Goal: Task Accomplishment & Management: Use online tool/utility

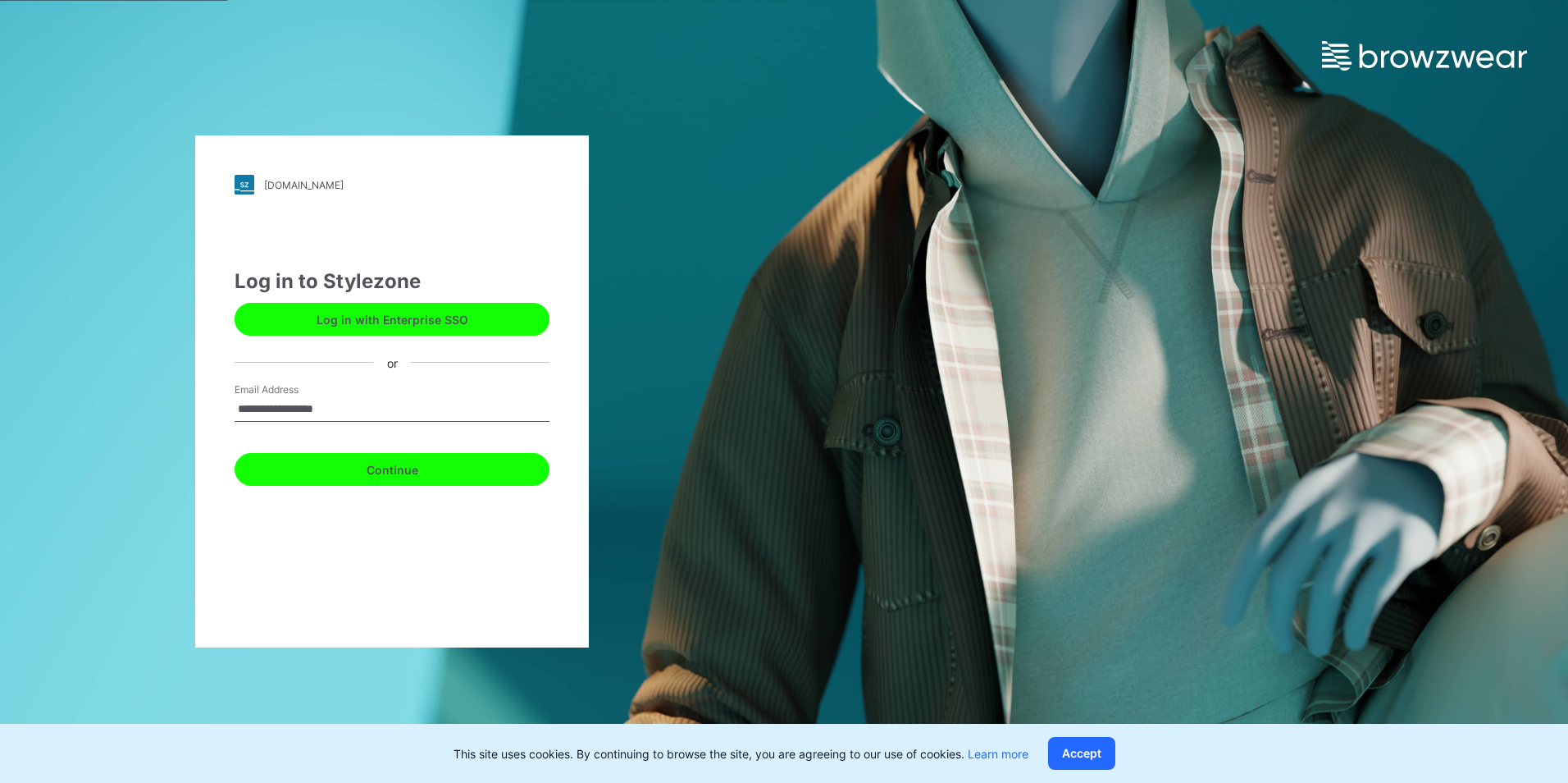
click at [383, 469] on button "Continue" at bounding box center [391, 469] width 315 height 33
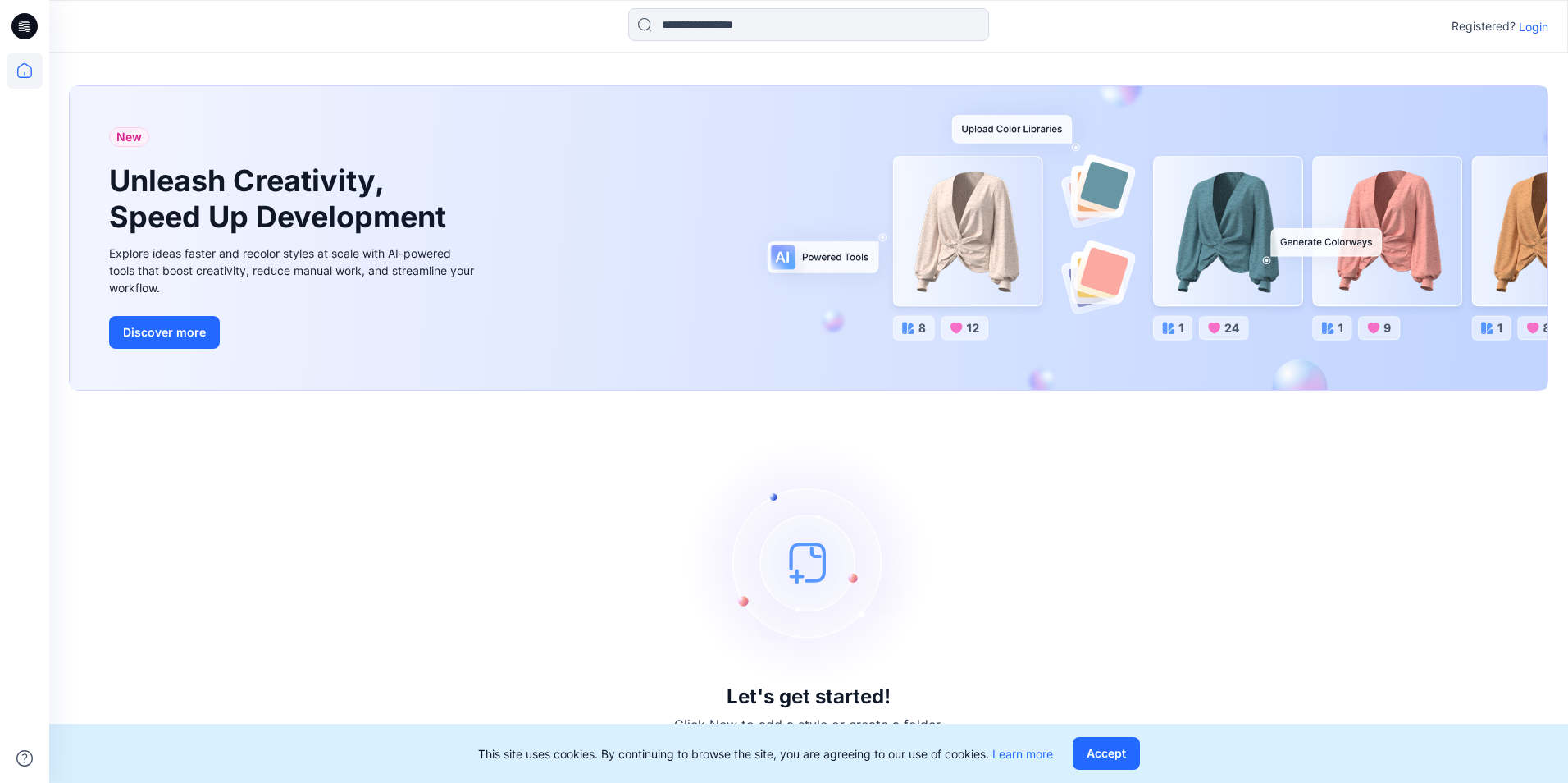
click at [1541, 22] on p "Login" at bounding box center [1534, 26] width 30 height 17
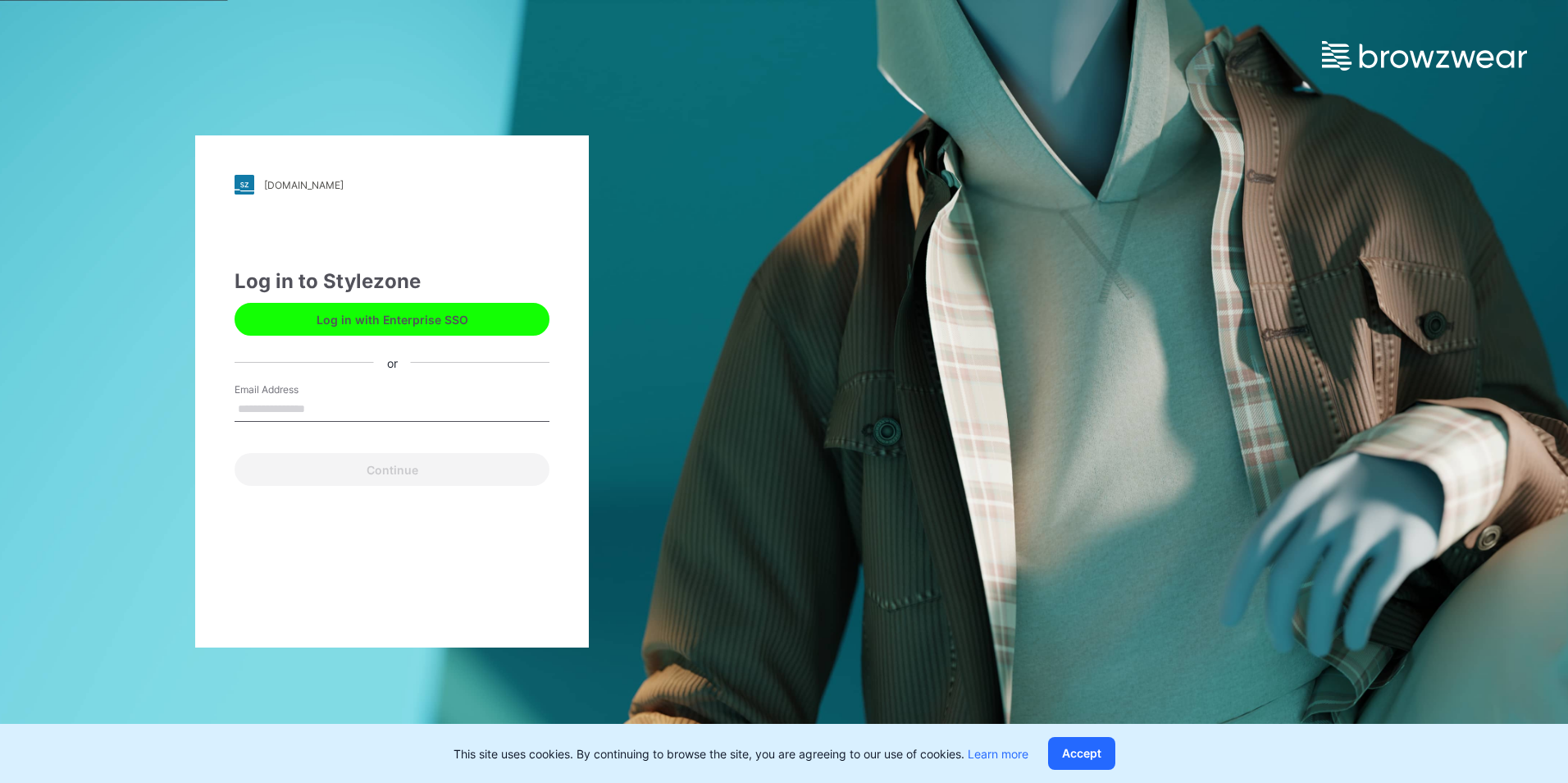
click at [265, 411] on input "Email Address" at bounding box center [391, 410] width 315 height 25
type input "**********"
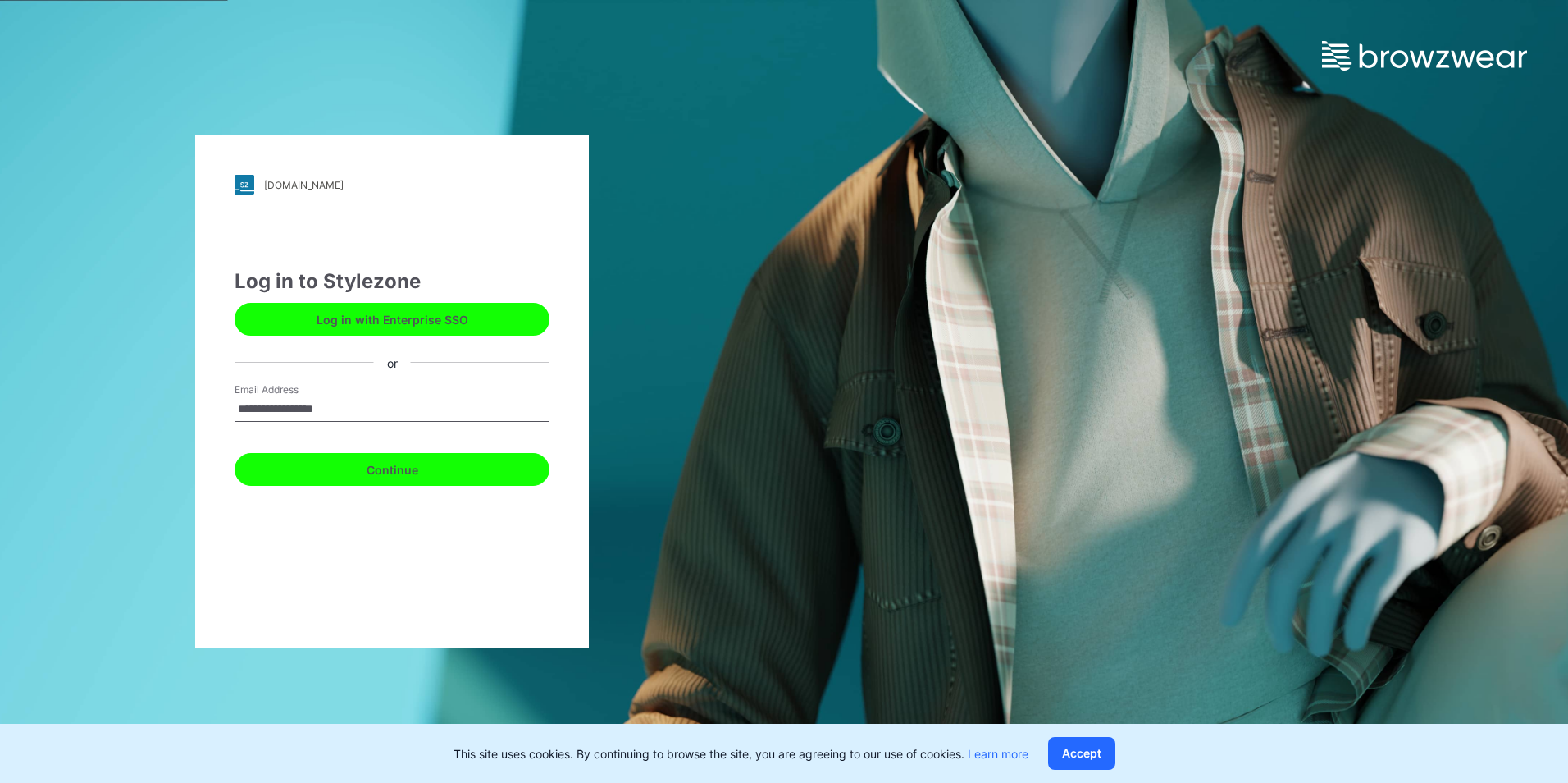
click at [388, 476] on button "Continue" at bounding box center [391, 469] width 315 height 33
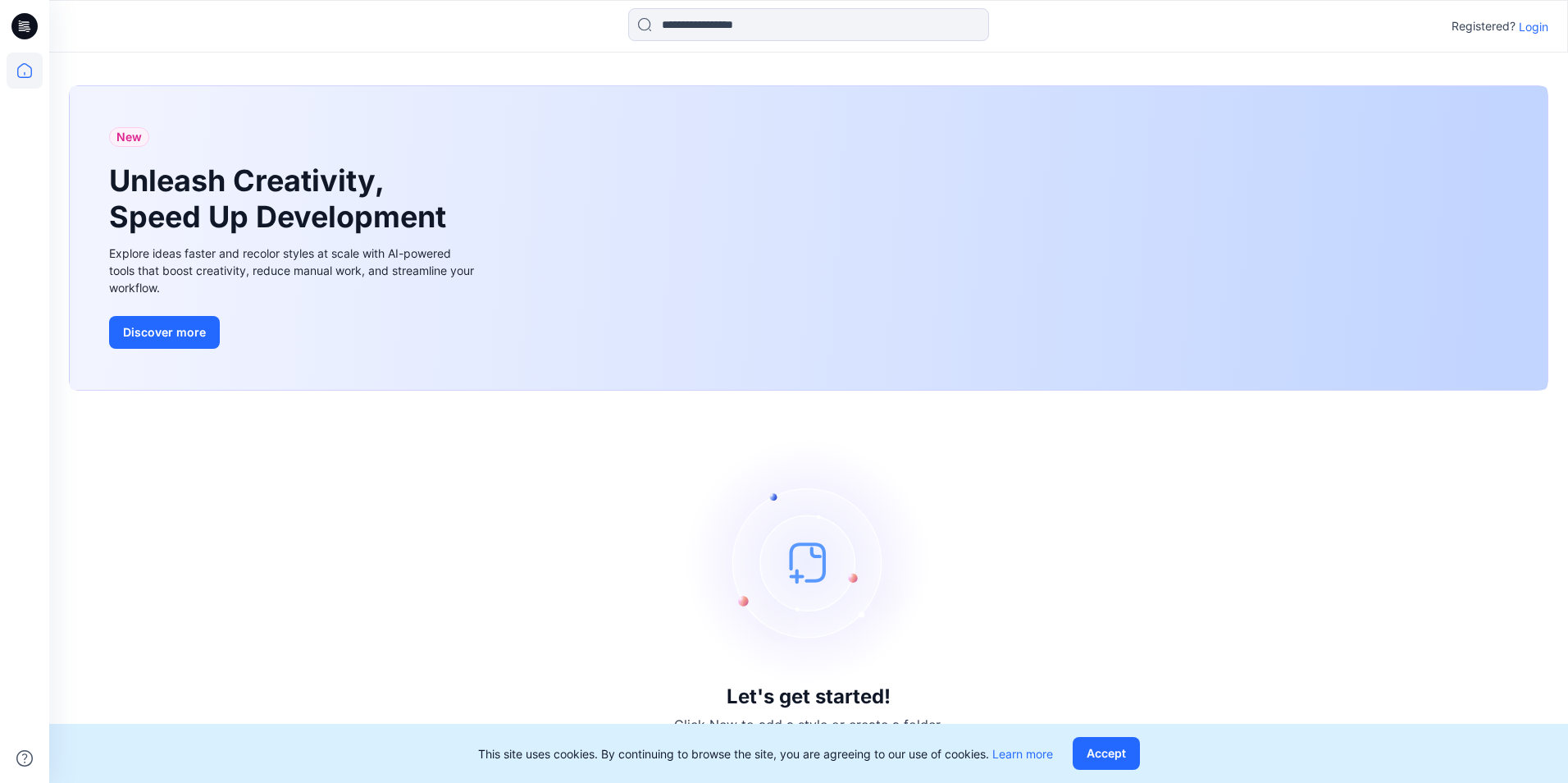
click at [1542, 26] on p "Login" at bounding box center [1534, 26] width 30 height 17
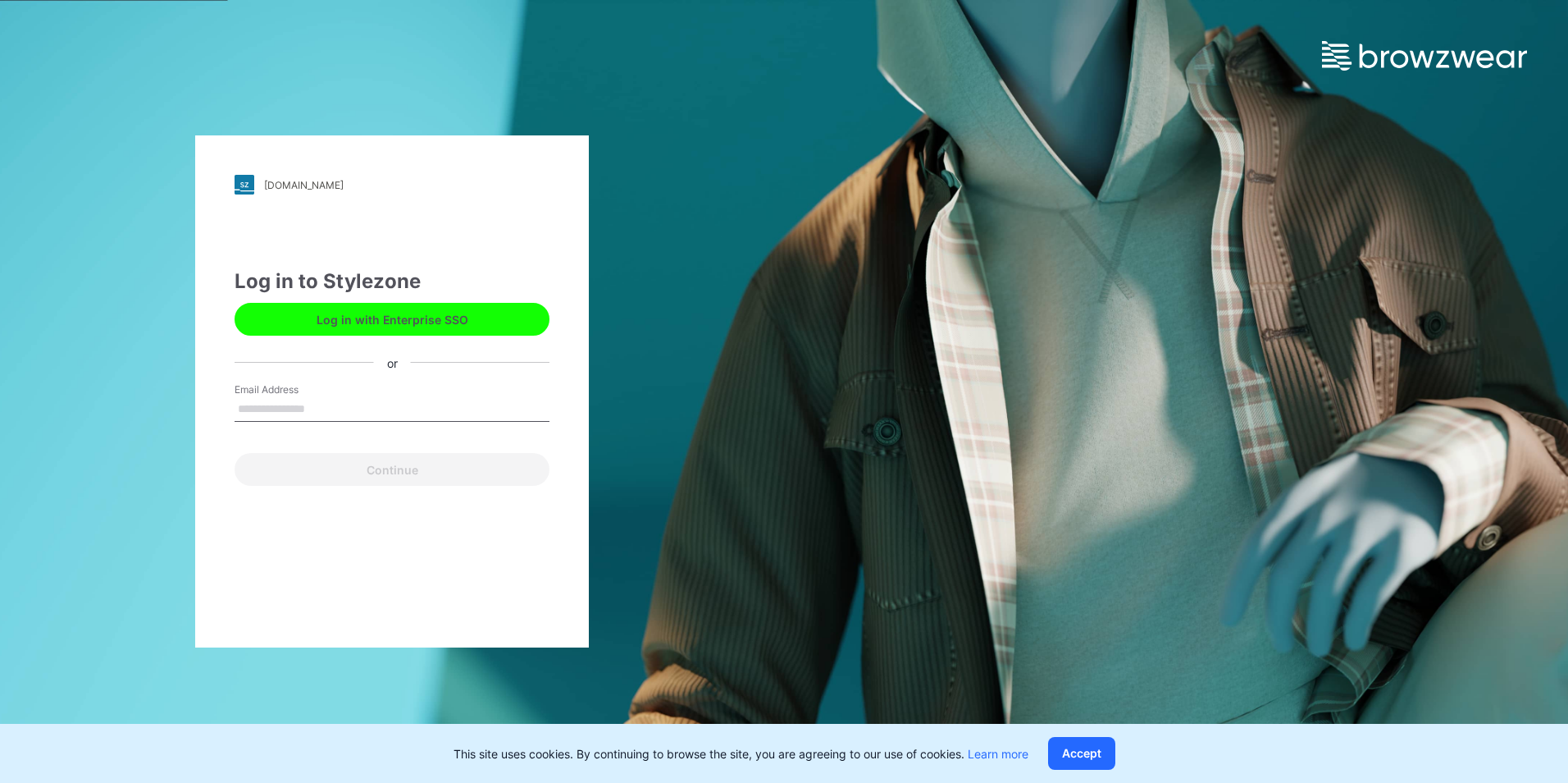
click at [329, 415] on input "Email Address" at bounding box center [391, 410] width 315 height 25
type input "**********"
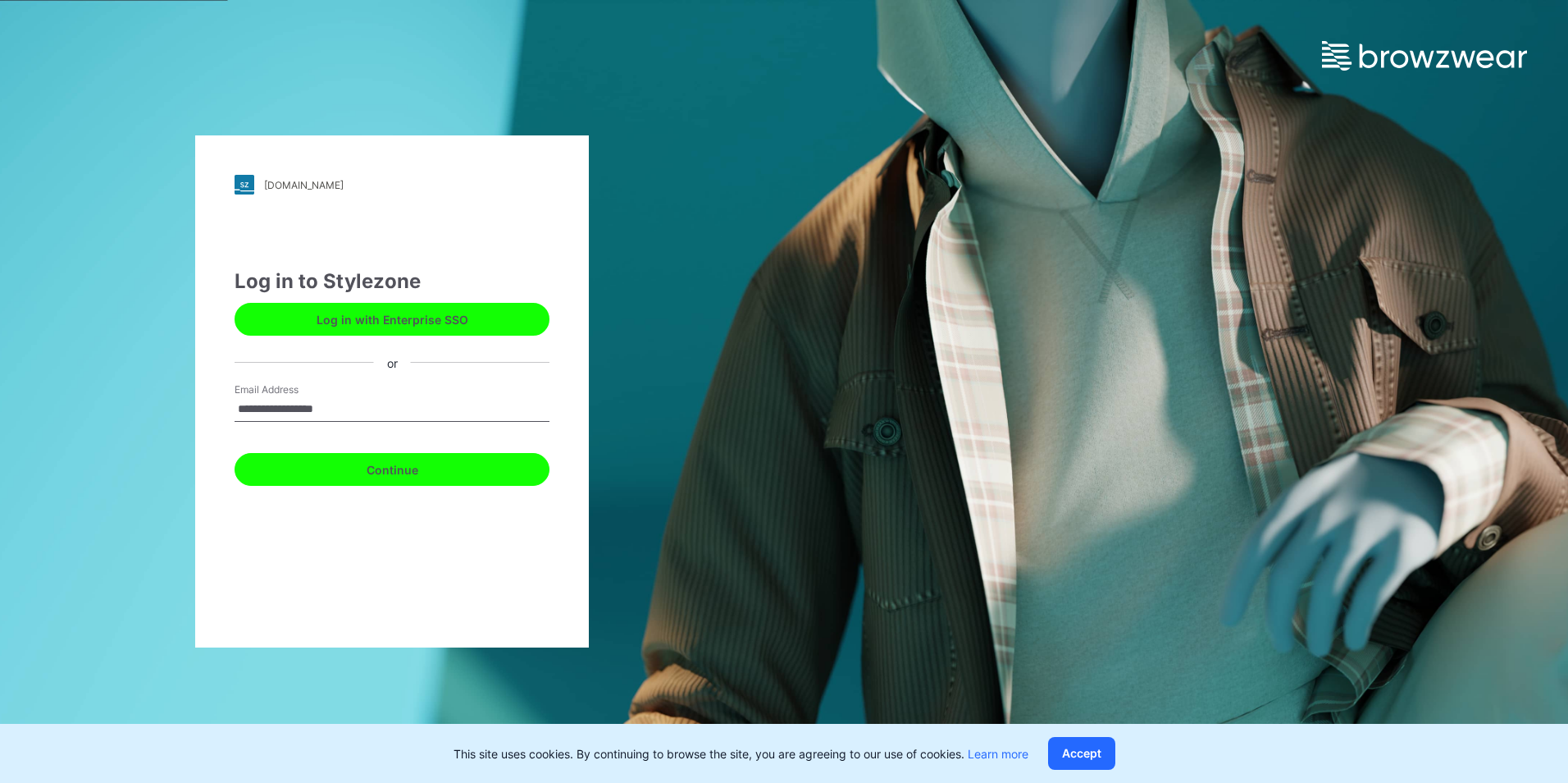
click at [423, 467] on button "Continue" at bounding box center [391, 469] width 315 height 33
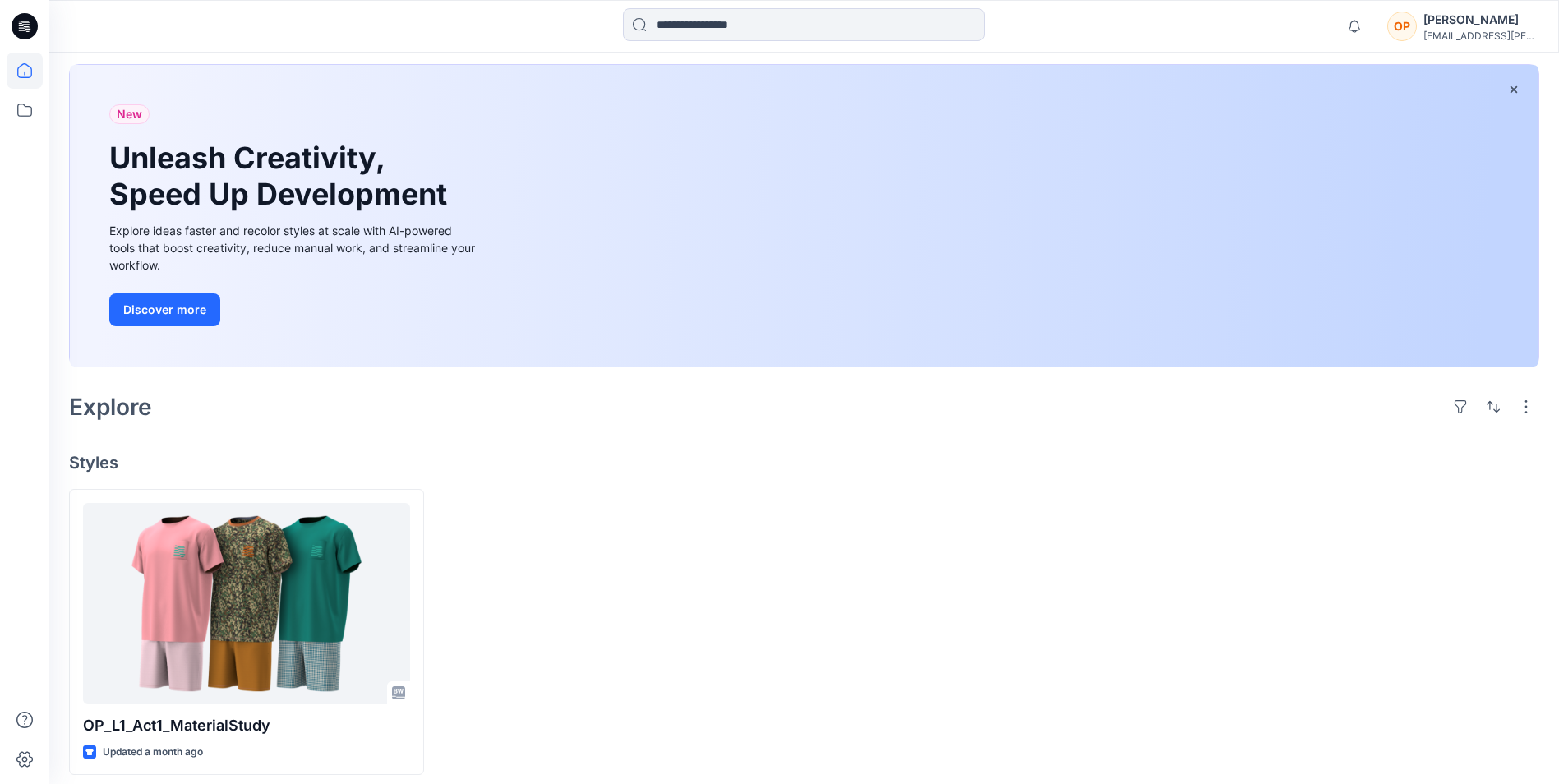
scroll to position [88, 0]
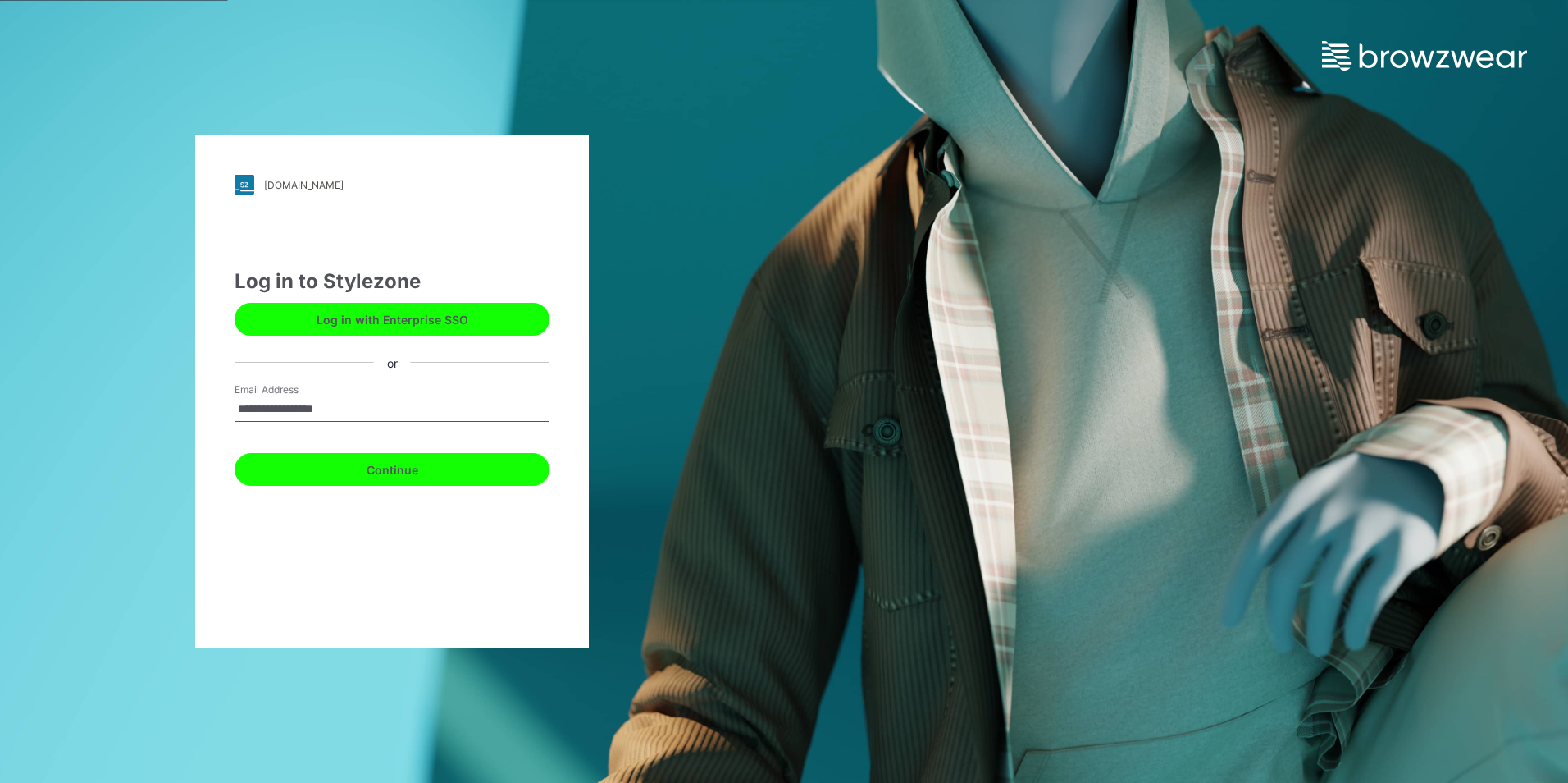
click at [388, 467] on button "Continue" at bounding box center [391, 469] width 315 height 33
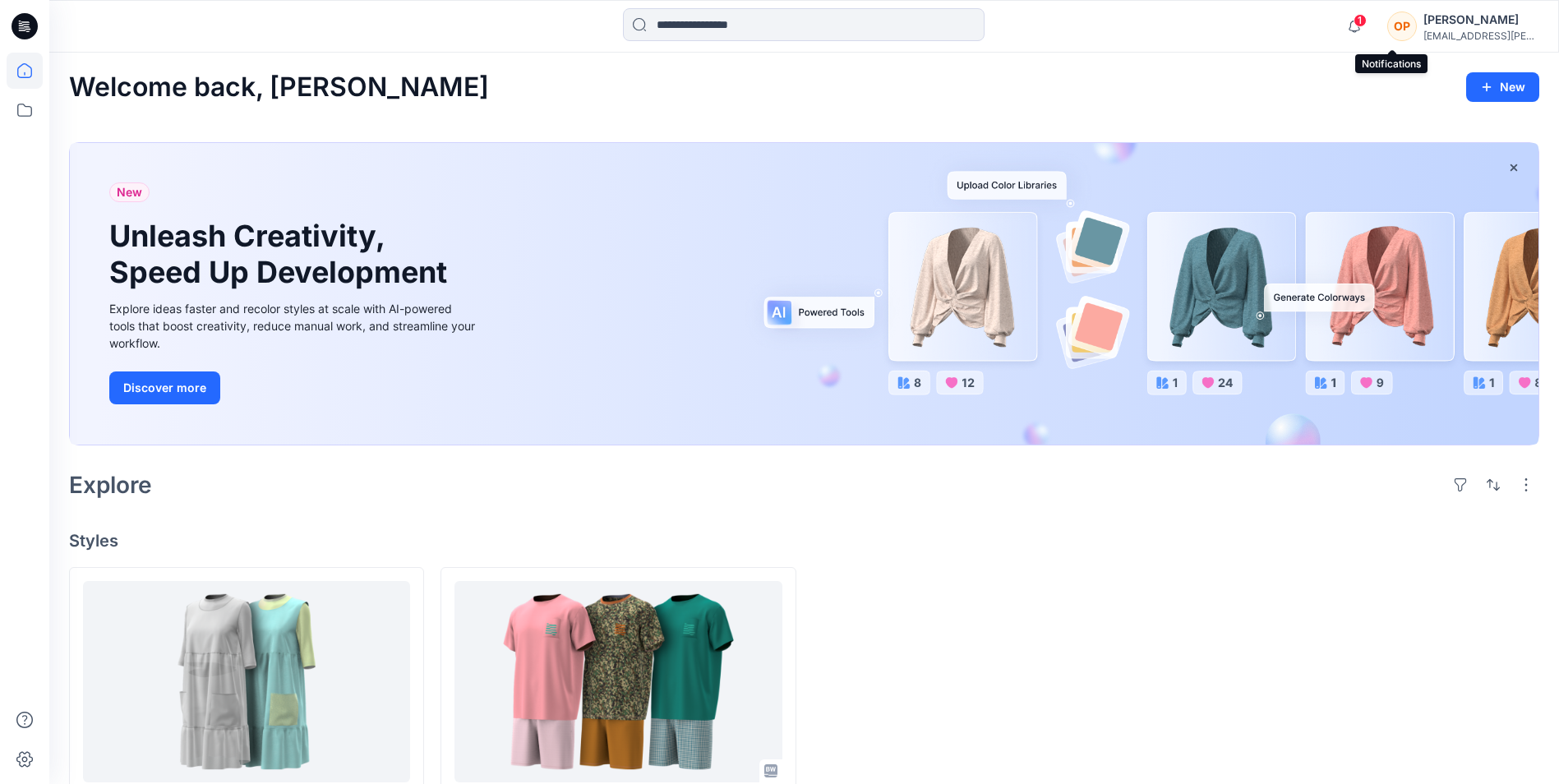
click at [1366, 14] on span "1" at bounding box center [1360, 21] width 13 height 13
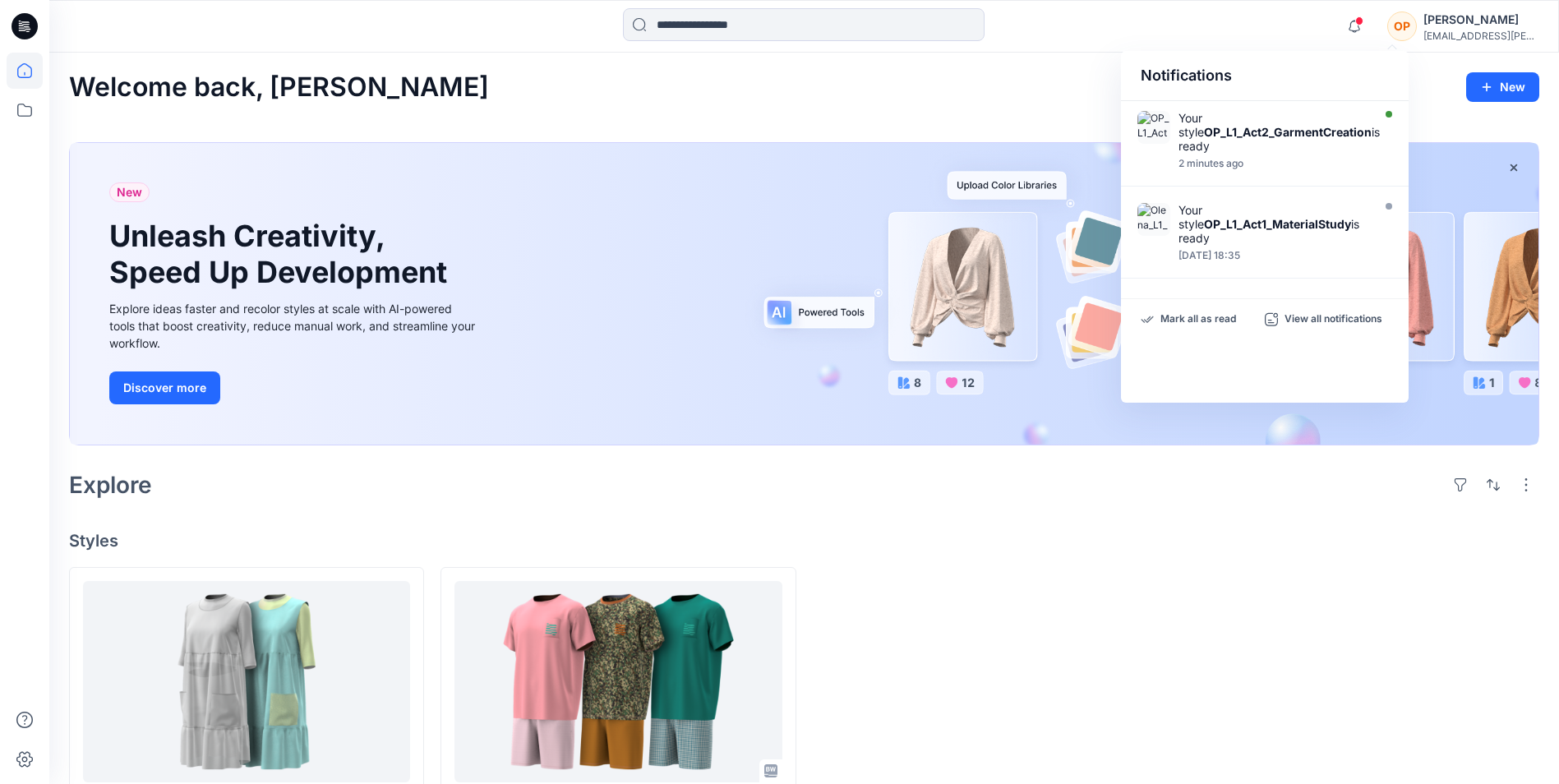
click at [1314, 633] on div at bounding box center [1361, 710] width 355 height 286
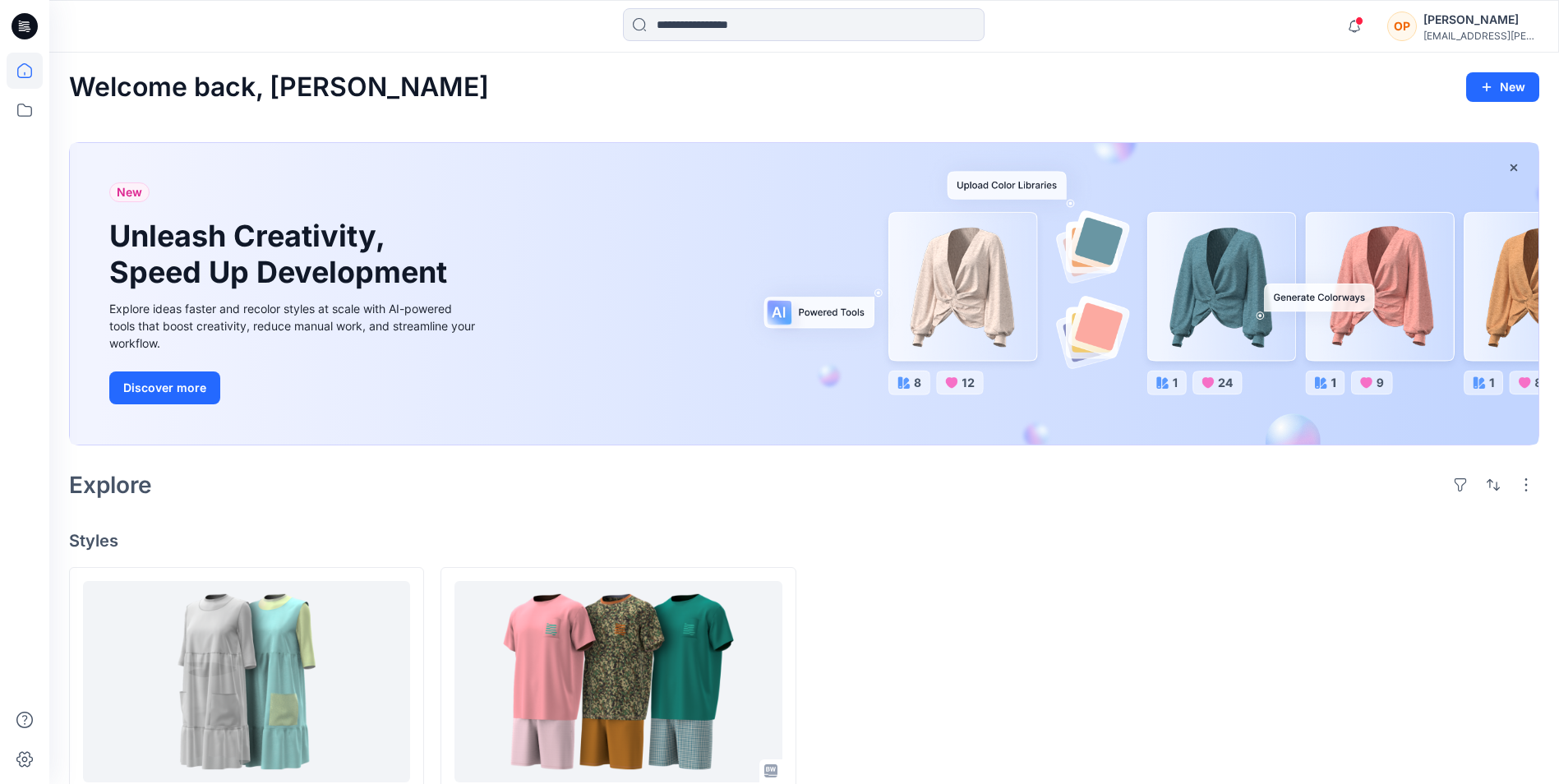
click at [24, 26] on icon at bounding box center [27, 26] width 7 height 1
click at [28, 758] on icon at bounding box center [25, 759] width 36 height 36
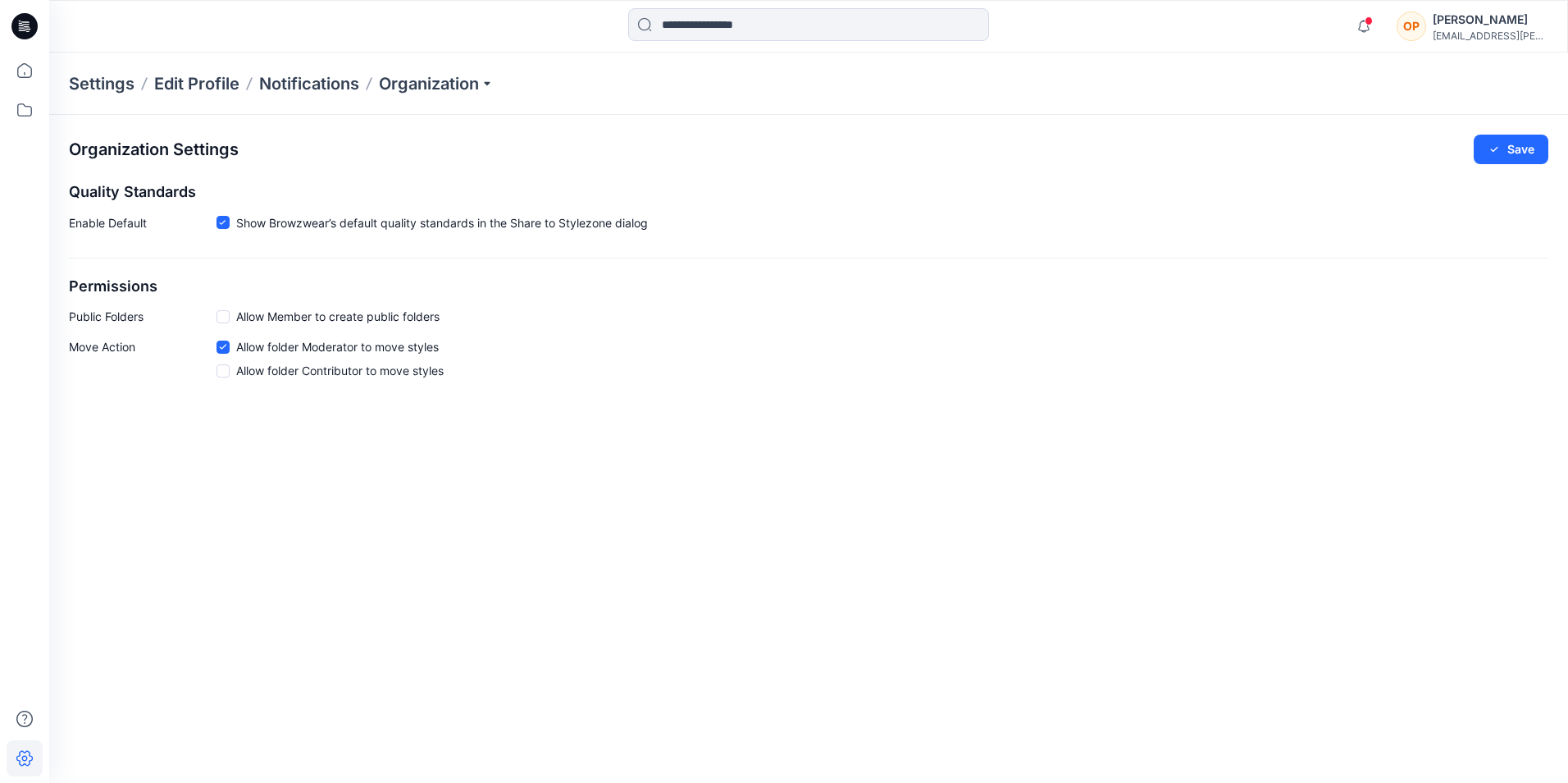
click at [225, 320] on span at bounding box center [223, 317] width 13 height 13
click at [1380, 26] on icon "button" at bounding box center [1364, 26] width 31 height 33
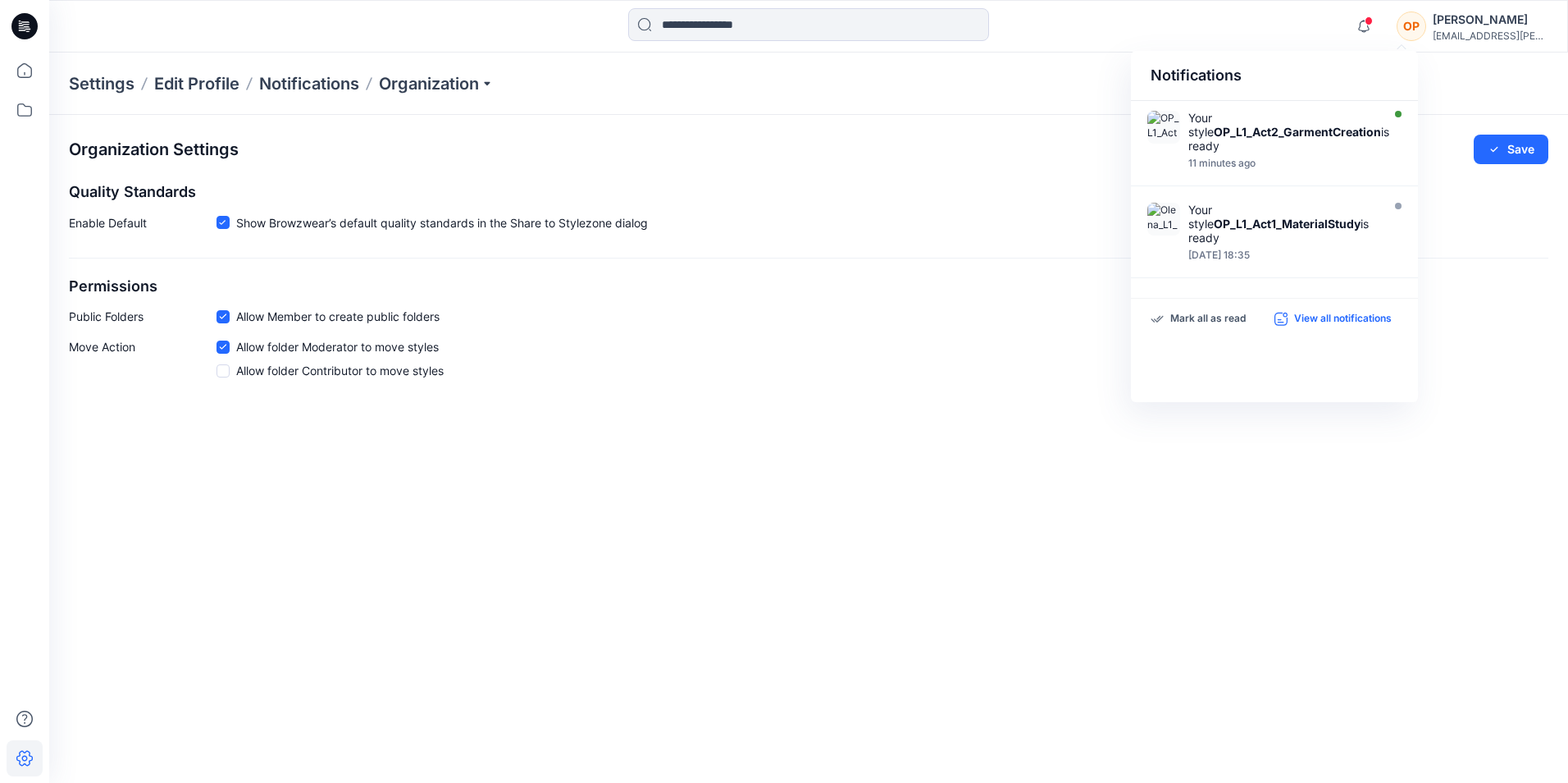
click at [1342, 315] on p "View all notifications" at bounding box center [1343, 320] width 97 height 15
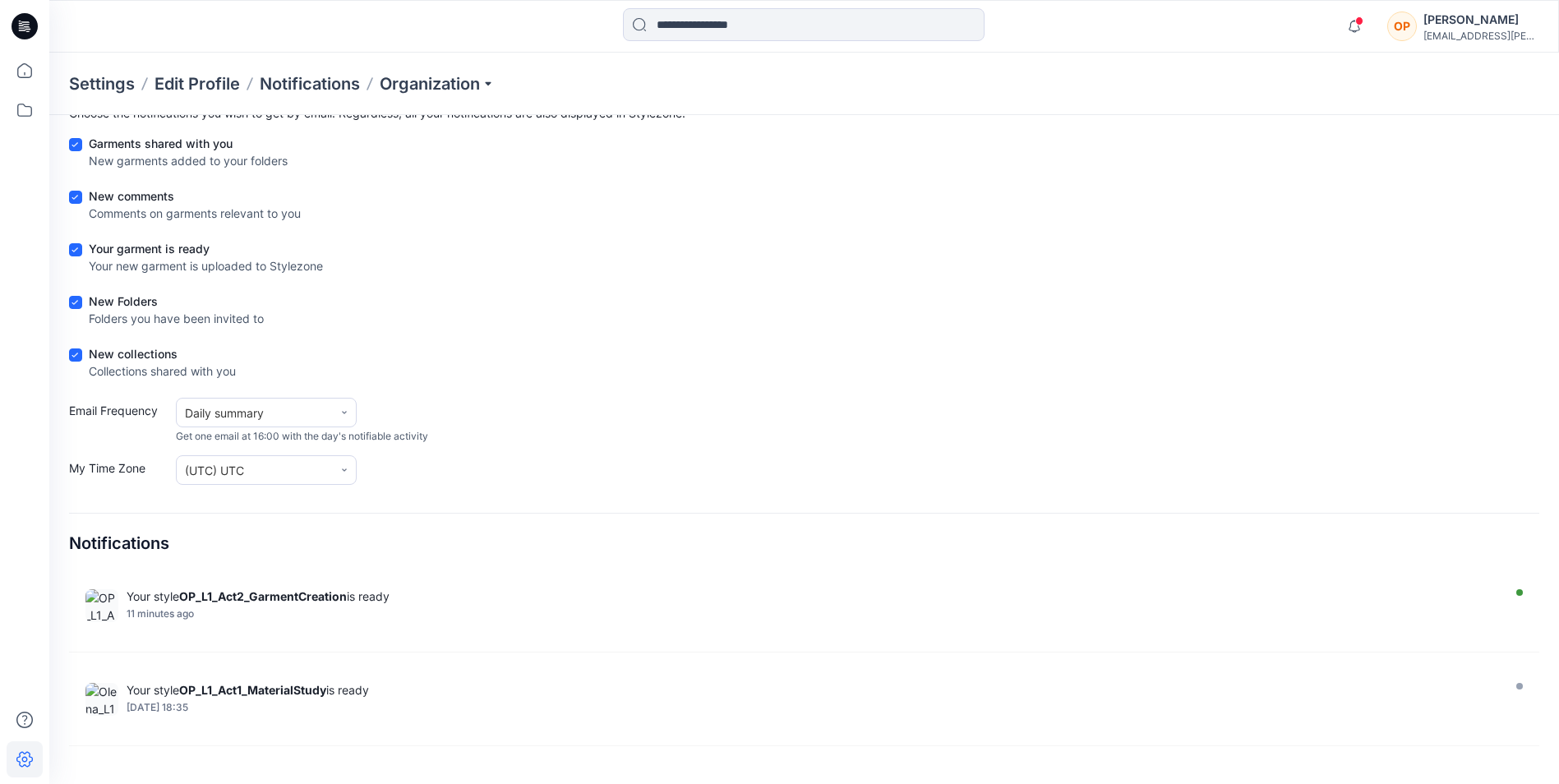
scroll to position [82, 0]
click at [345, 406] on icon at bounding box center [344, 410] width 10 height 10
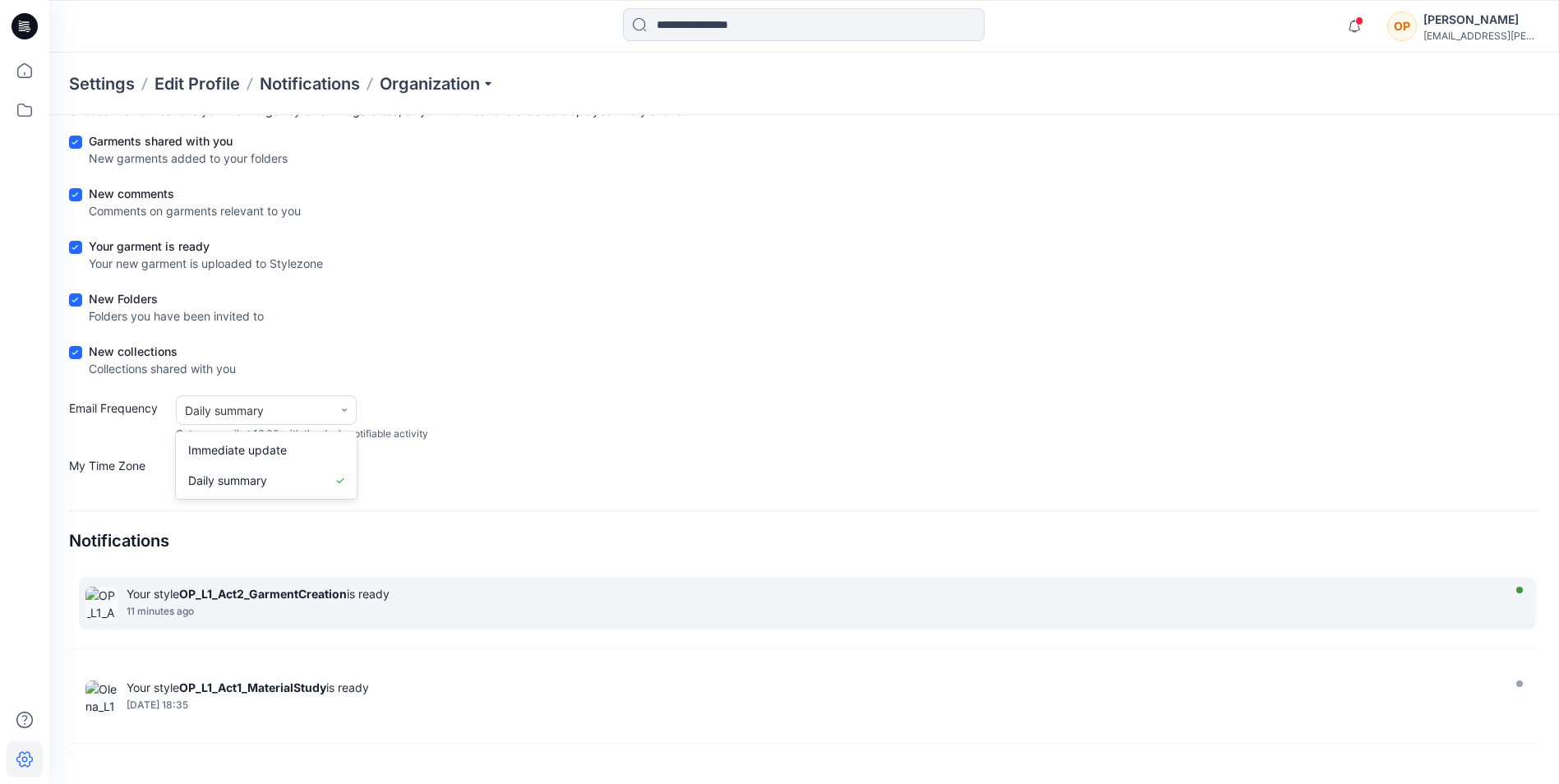
click at [1516, 591] on div at bounding box center [1519, 590] width 7 height 7
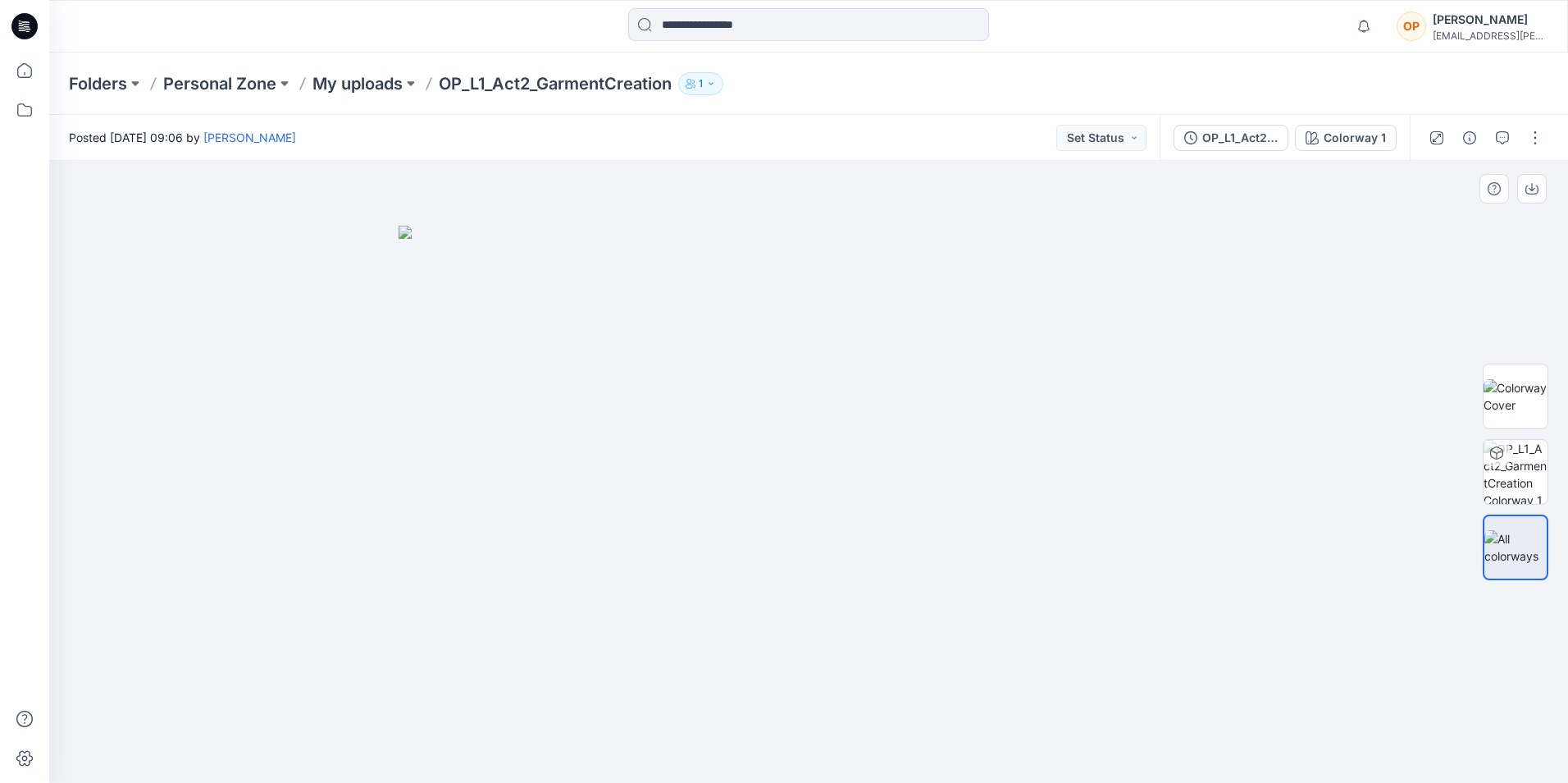
click at [1149, 498] on img at bounding box center [808, 504] width 820 height 558
click at [1517, 469] on img at bounding box center [1515, 471] width 64 height 64
click at [1470, 138] on icon "button" at bounding box center [1470, 138] width 13 height 13
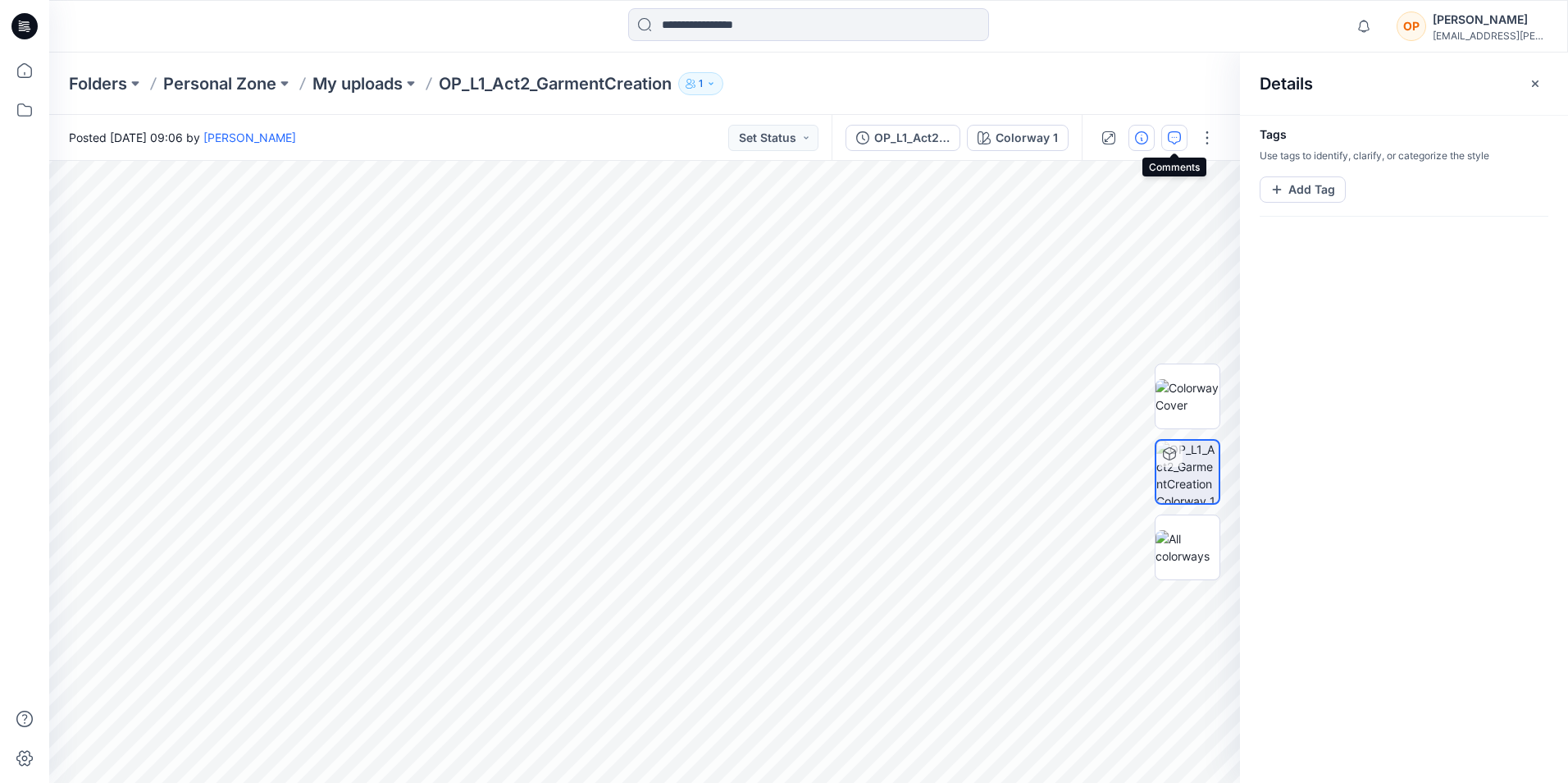
click at [1177, 134] on icon "button" at bounding box center [1175, 138] width 13 height 13
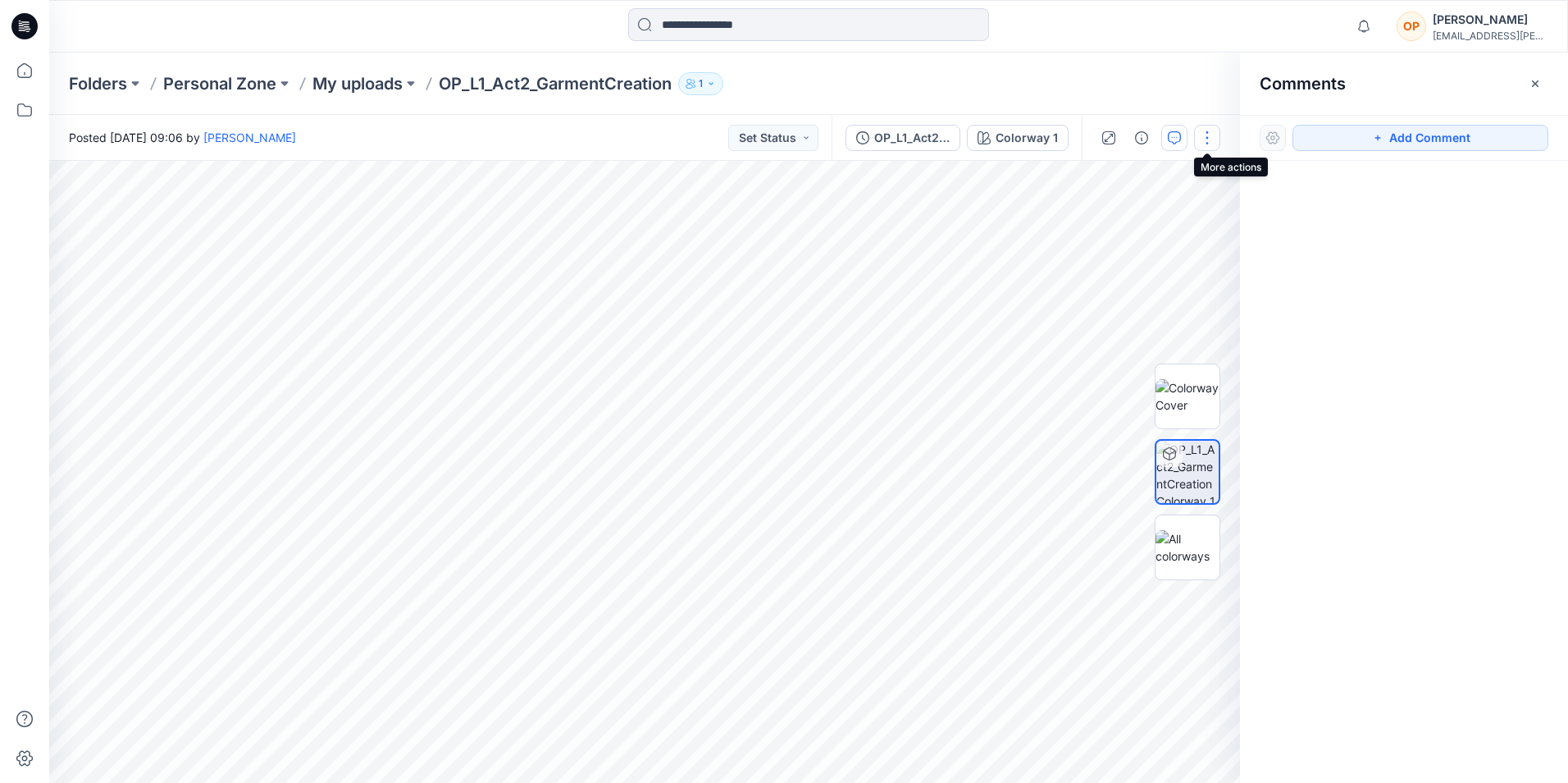
click at [1210, 138] on button "button" at bounding box center [1207, 138] width 26 height 26
click at [1343, 420] on div at bounding box center [1404, 442] width 328 height 562
click at [21, 74] on icon at bounding box center [25, 71] width 36 height 36
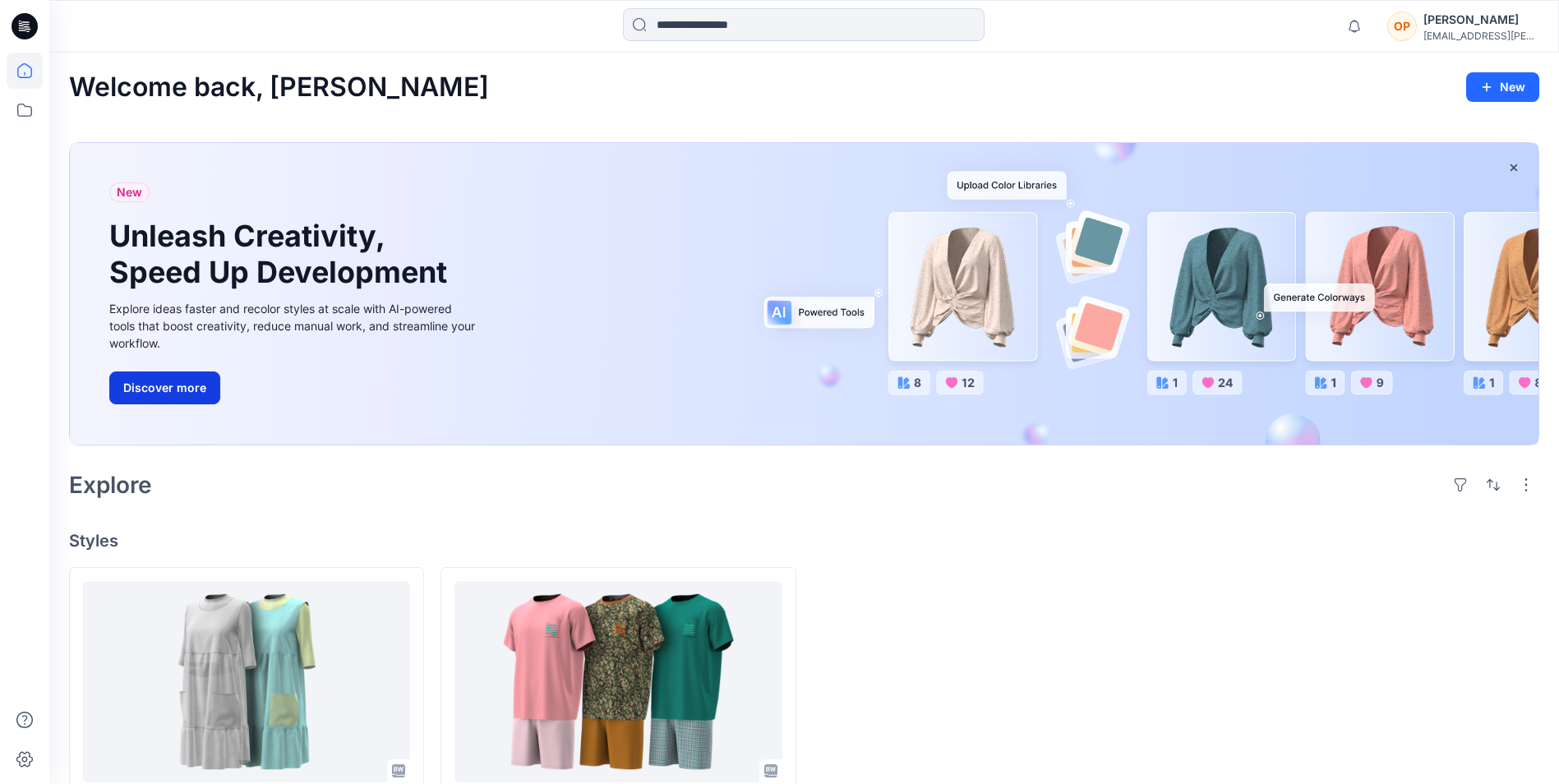
click at [176, 390] on button "Discover more" at bounding box center [165, 388] width 111 height 33
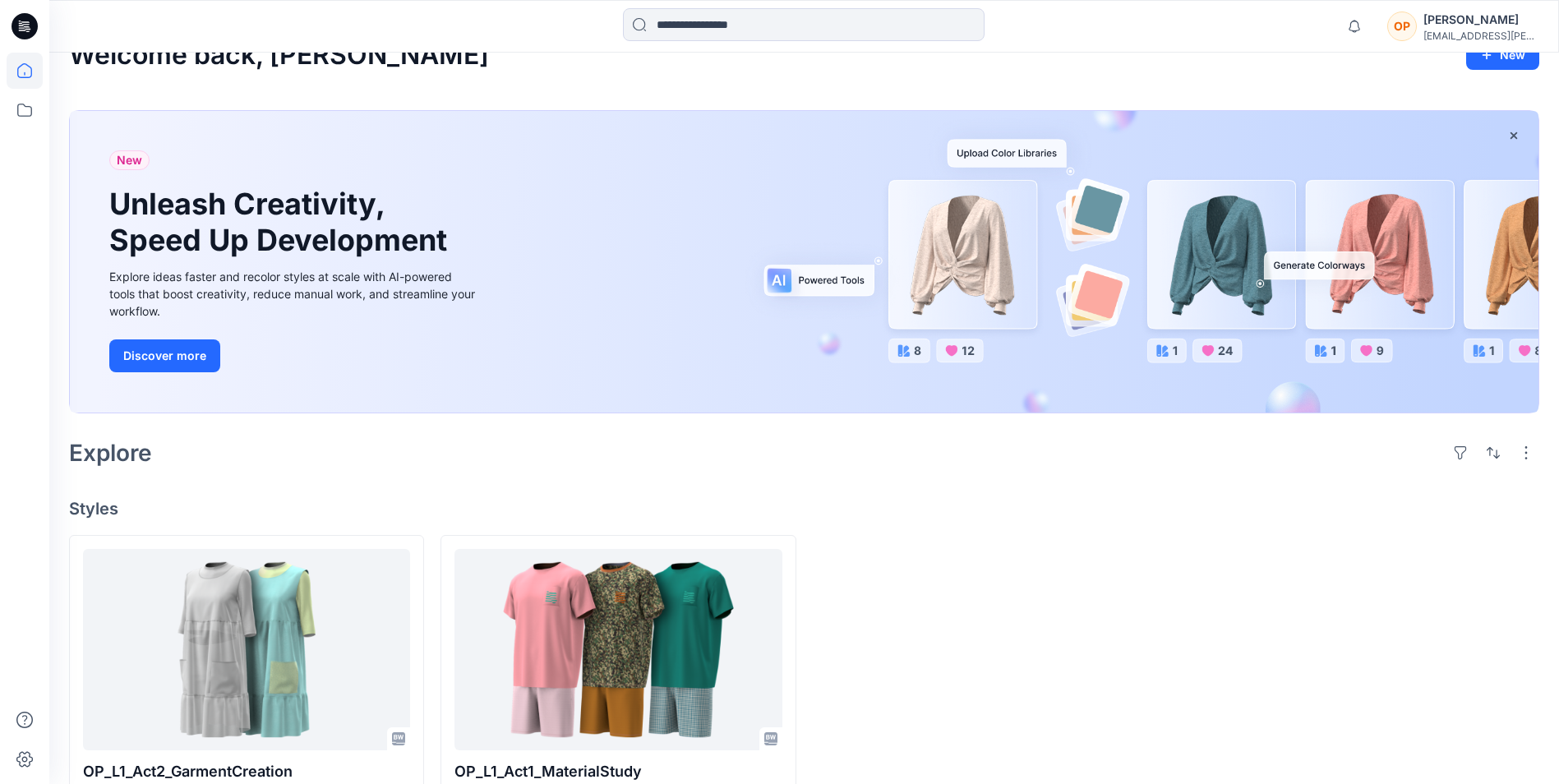
scroll to position [88, 0]
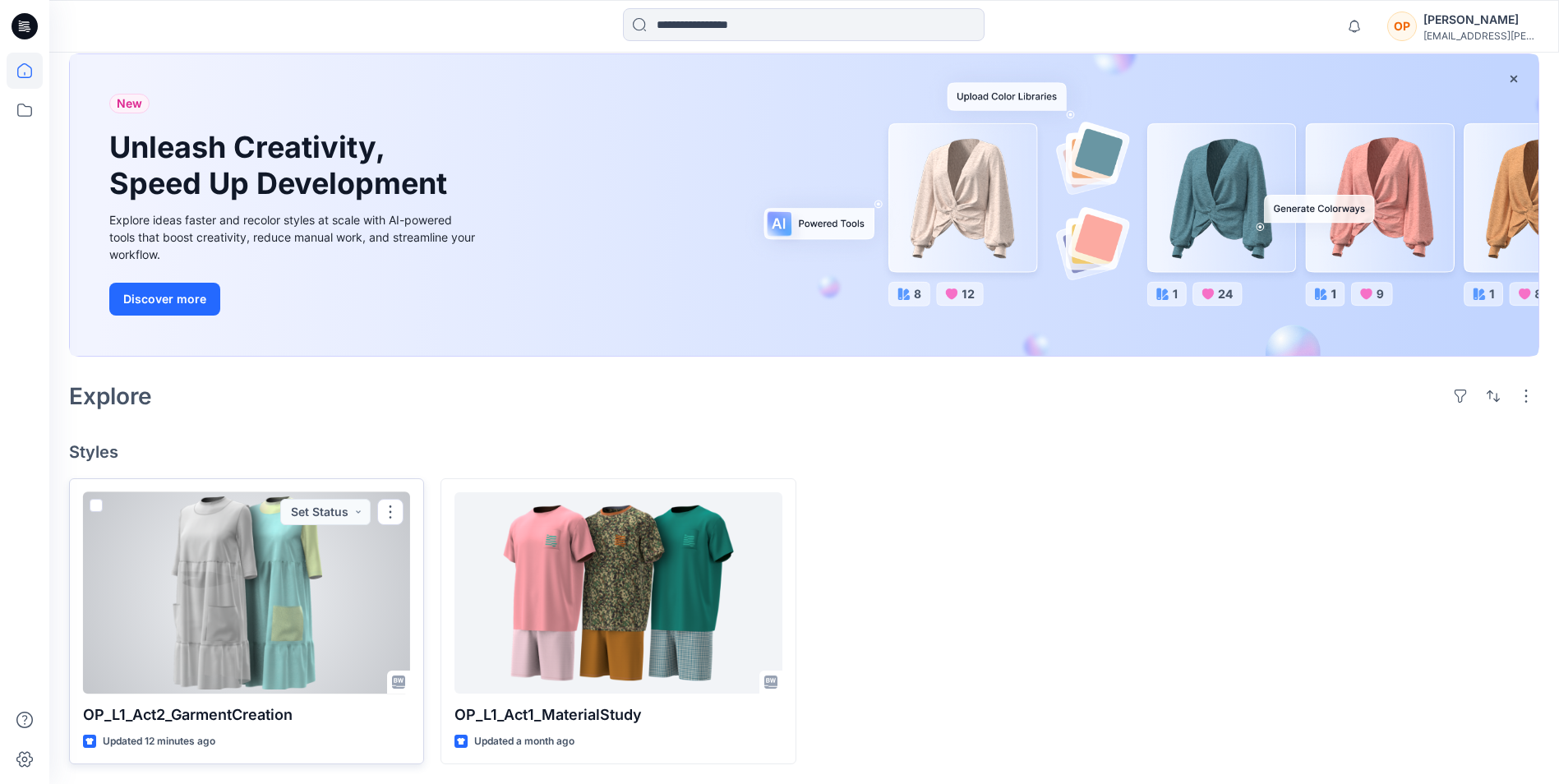
click at [303, 573] on div at bounding box center [246, 592] width 327 height 201
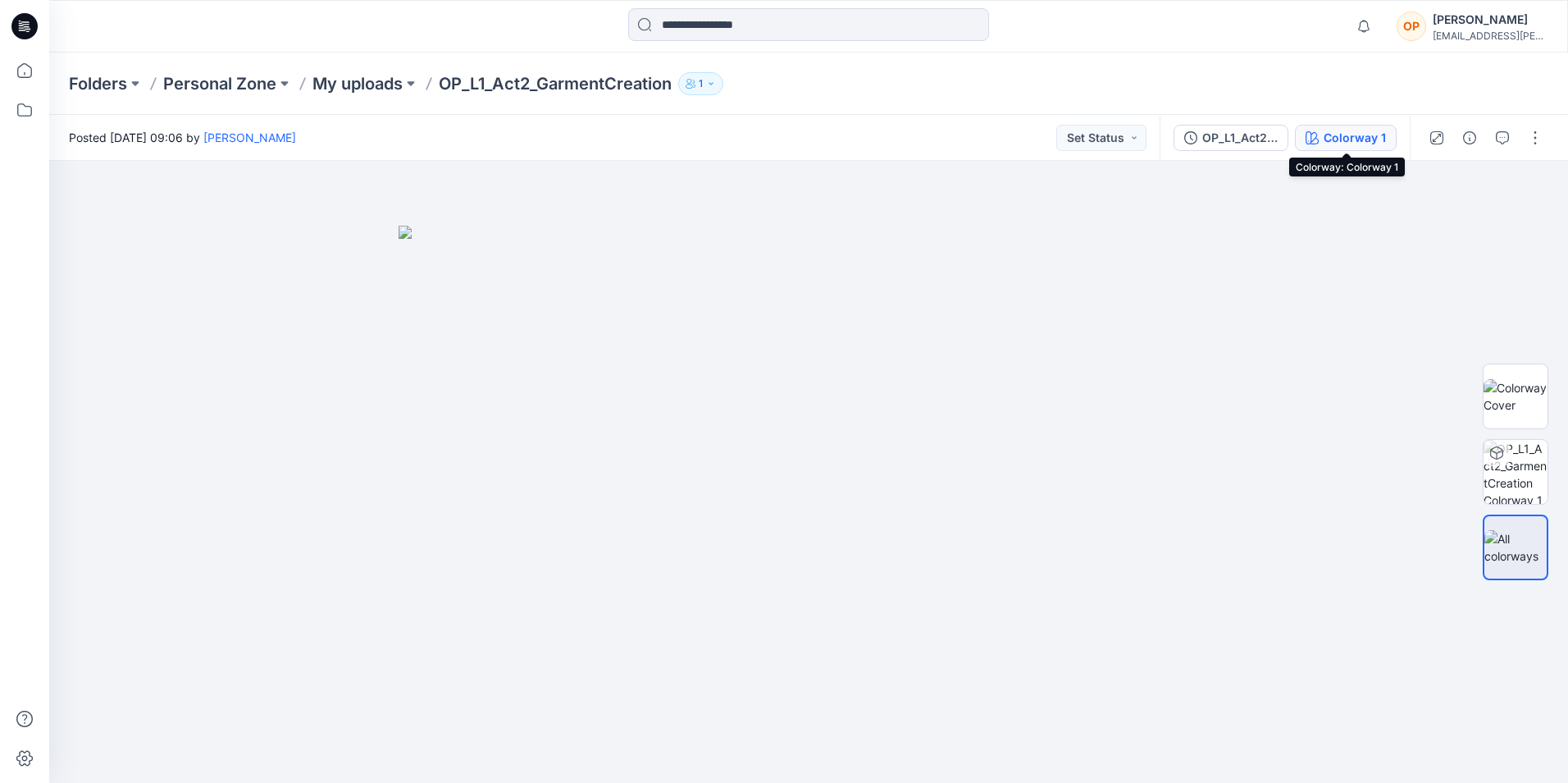
click at [1331, 131] on div "Colorway 1" at bounding box center [1355, 138] width 63 height 18
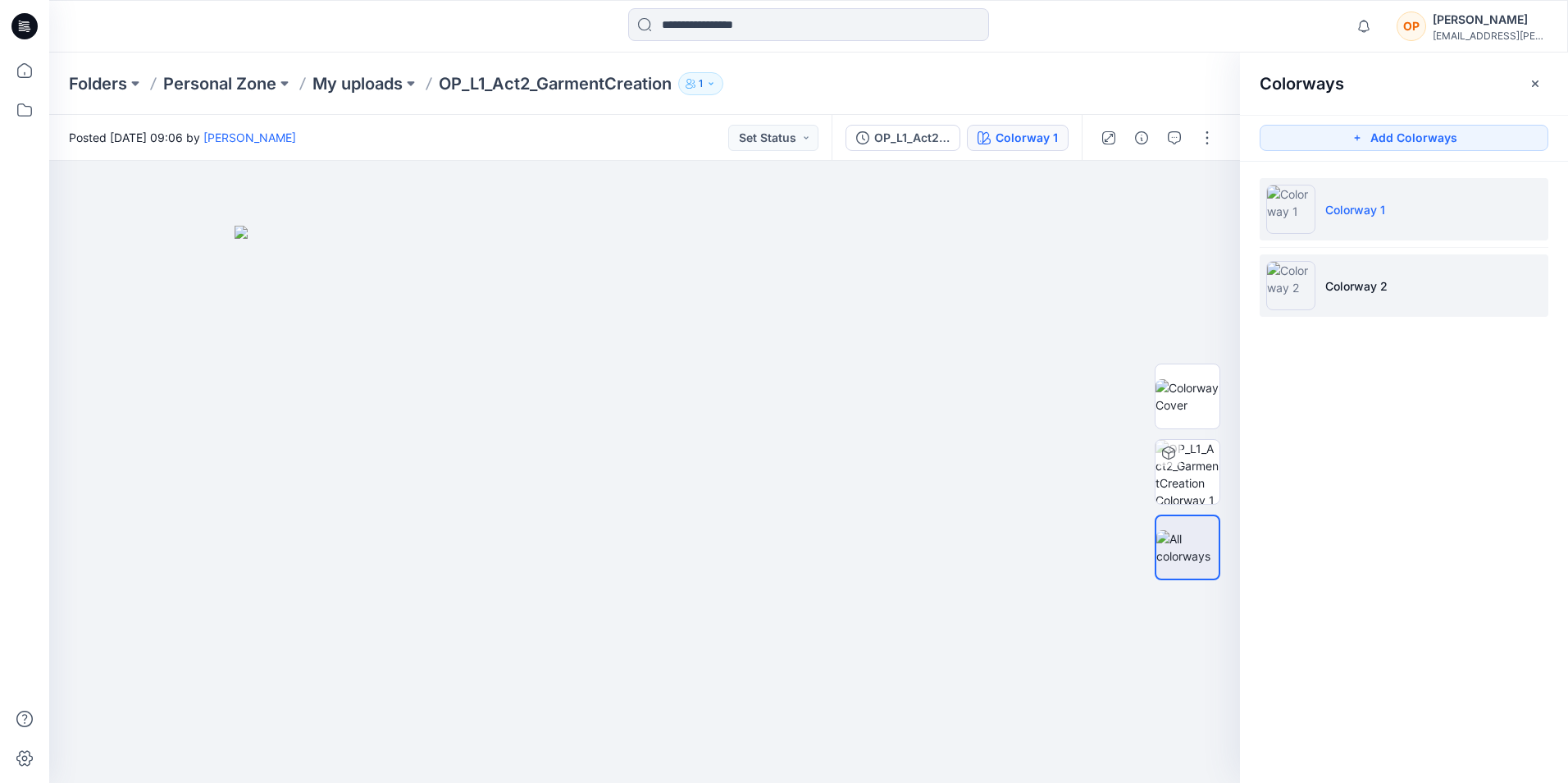
click at [1338, 290] on p "Colorway 2" at bounding box center [1357, 286] width 63 height 17
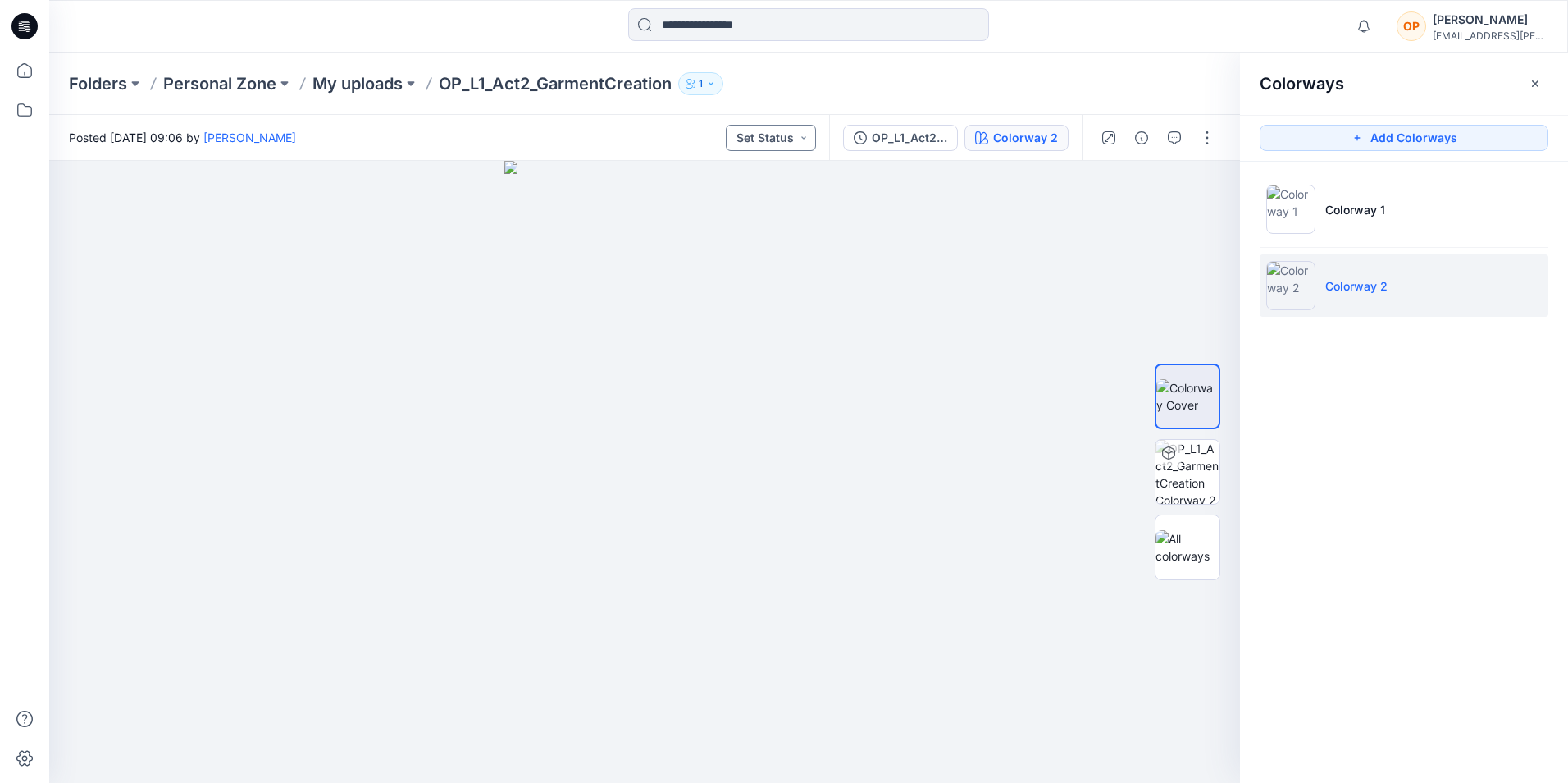
click at [803, 135] on button "Set Status" at bounding box center [770, 138] width 90 height 26
click at [1211, 135] on button "button" at bounding box center [1207, 138] width 26 height 26
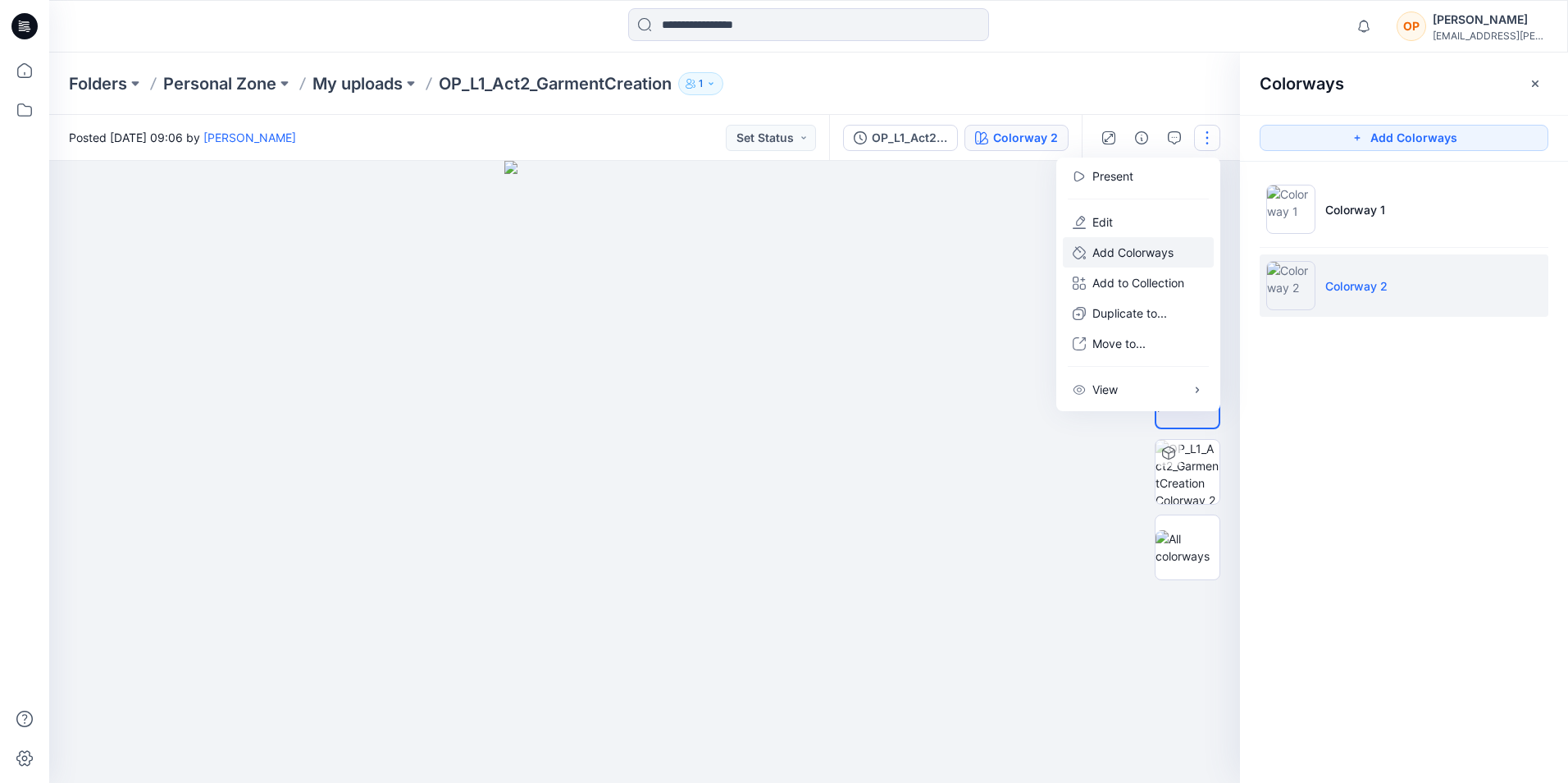
click at [1153, 244] on p "Add Colorways" at bounding box center [1133, 252] width 81 height 17
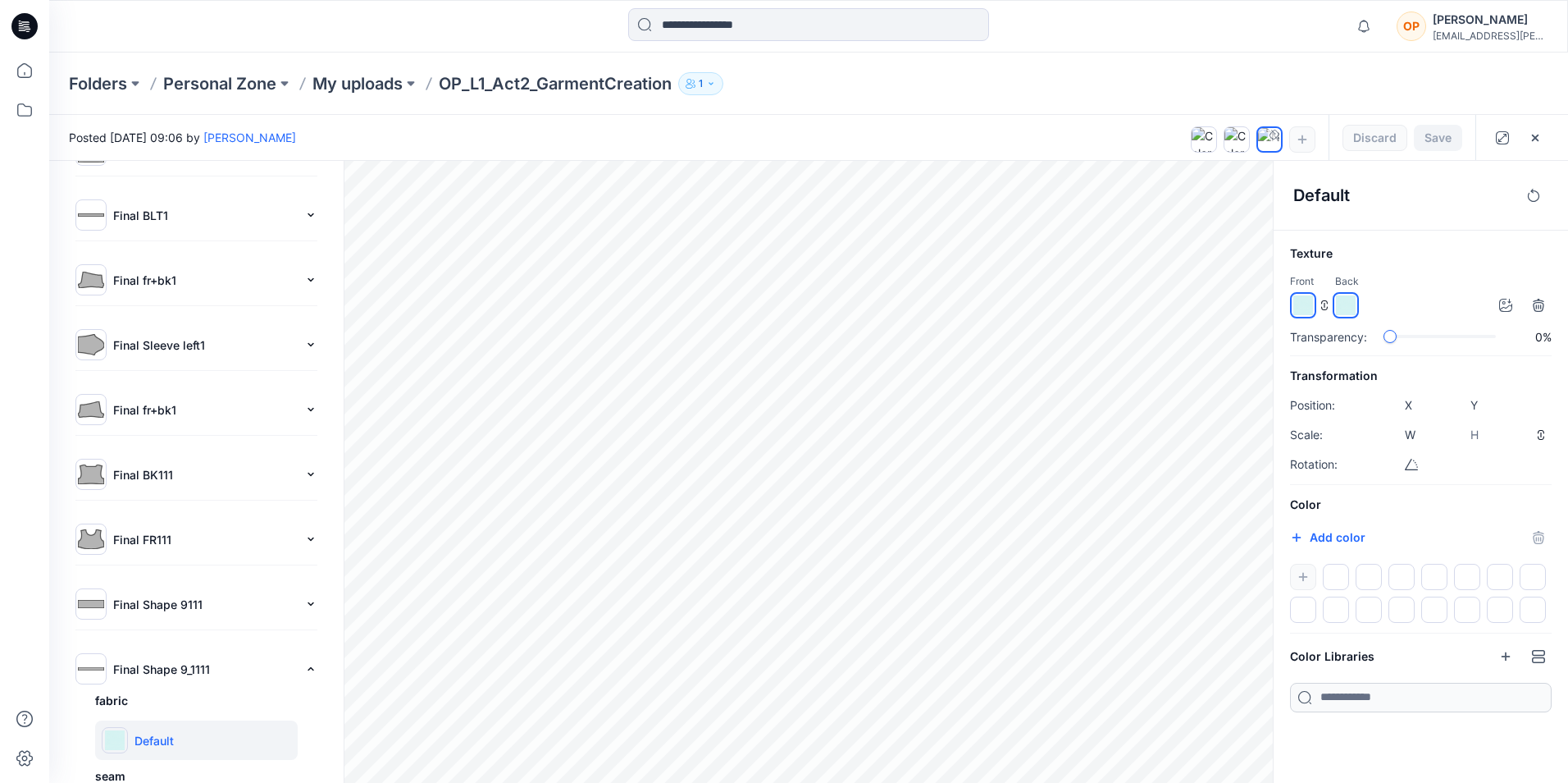
scroll to position [492, 0]
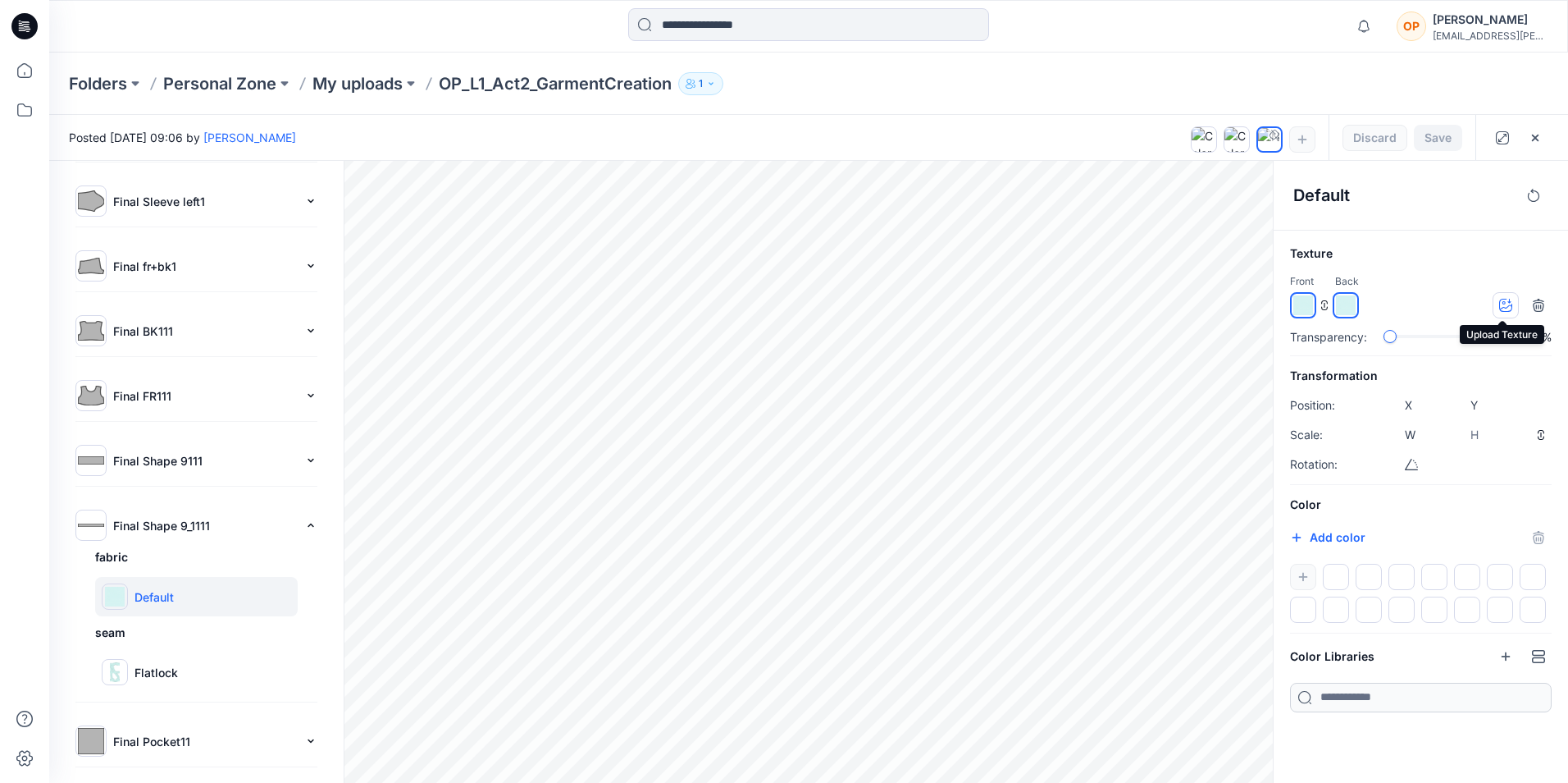
click at [1499, 303] on icon "button" at bounding box center [1506, 306] width 13 height 13
click at [722, 86] on button "1" at bounding box center [701, 83] width 45 height 23
click at [722, 85] on button "1" at bounding box center [701, 83] width 45 height 23
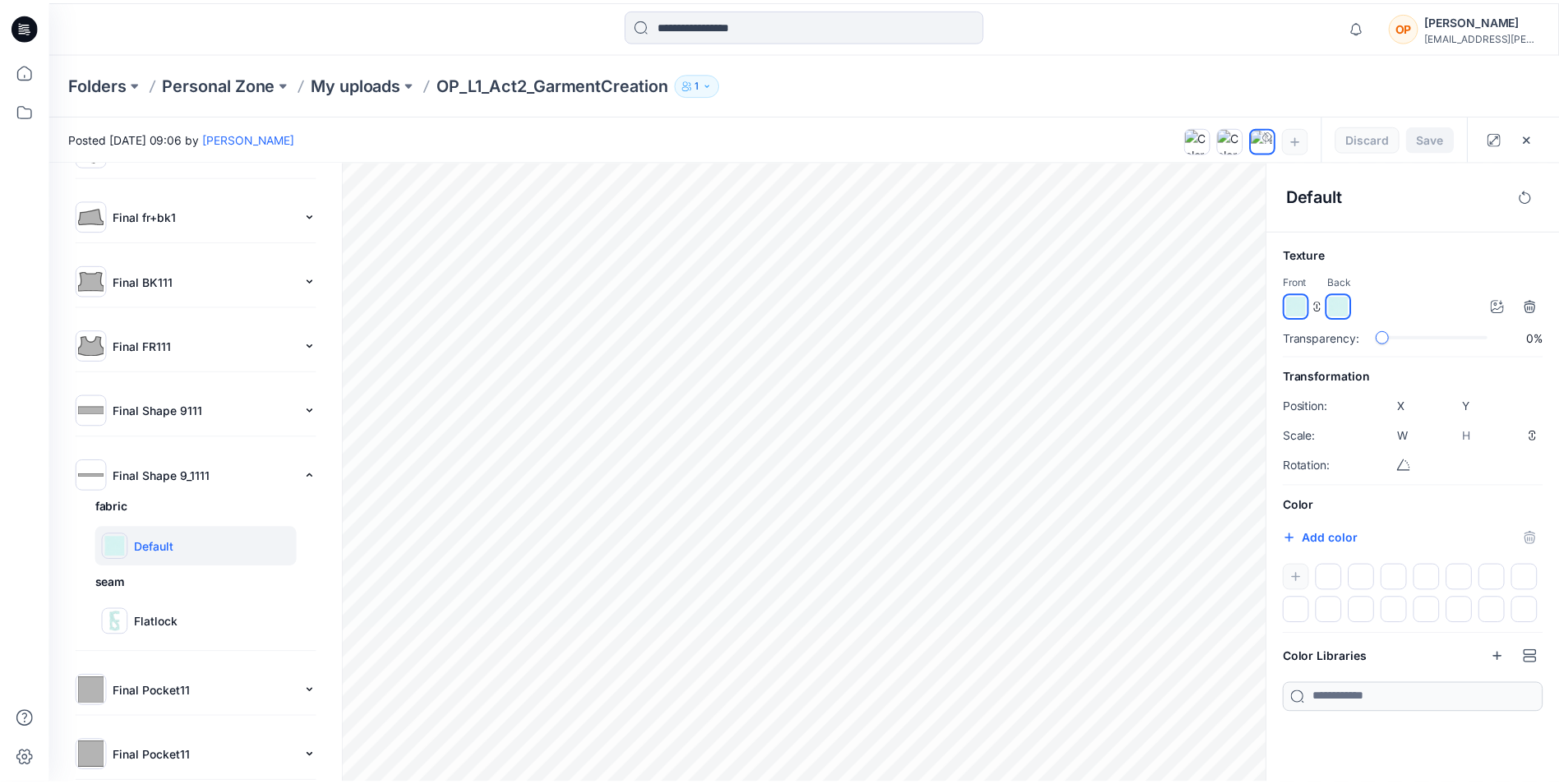
scroll to position [559, 0]
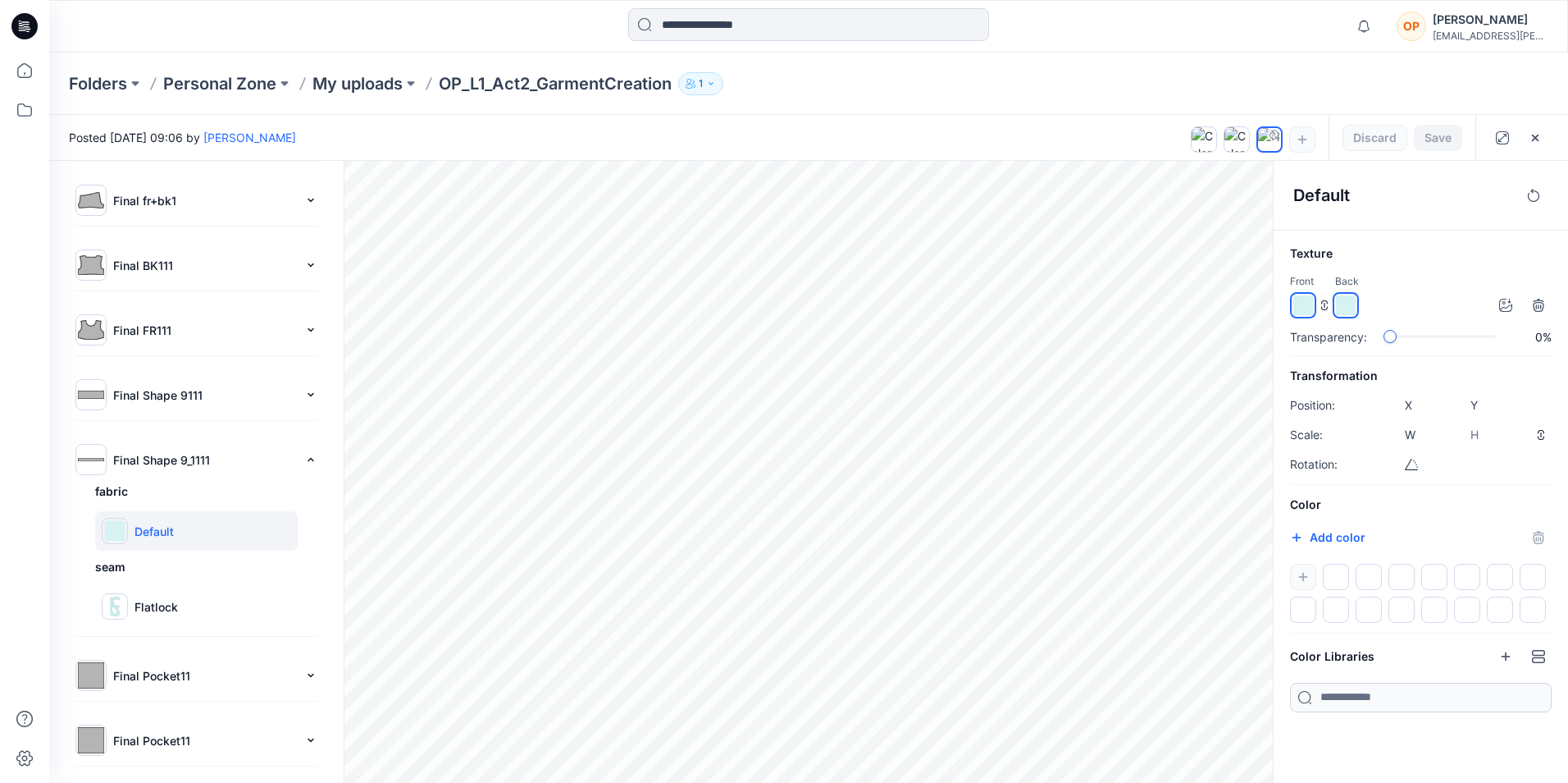
click at [171, 677] on p "Final Pocket11" at bounding box center [206, 676] width 185 height 17
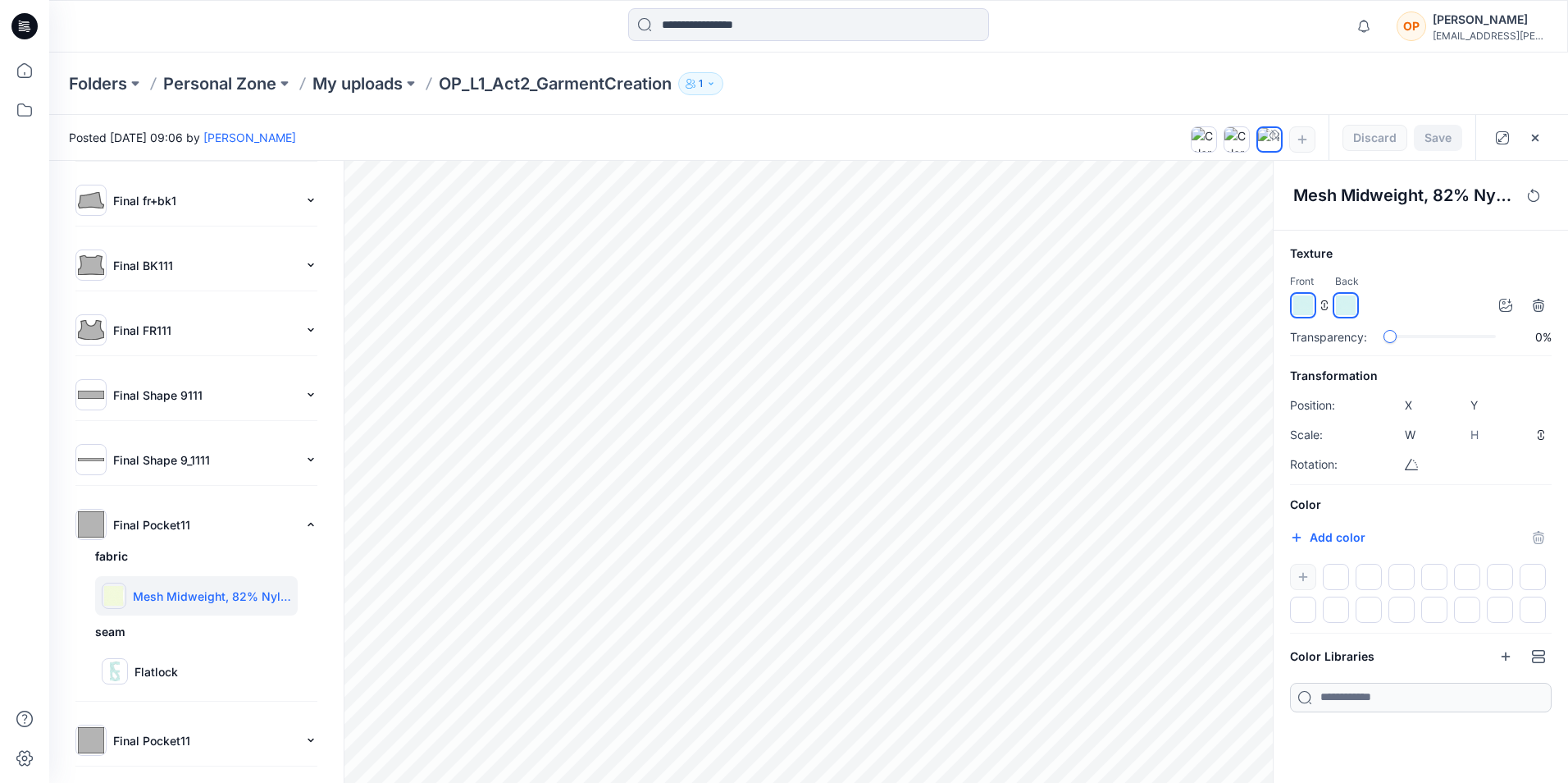
type input "****"
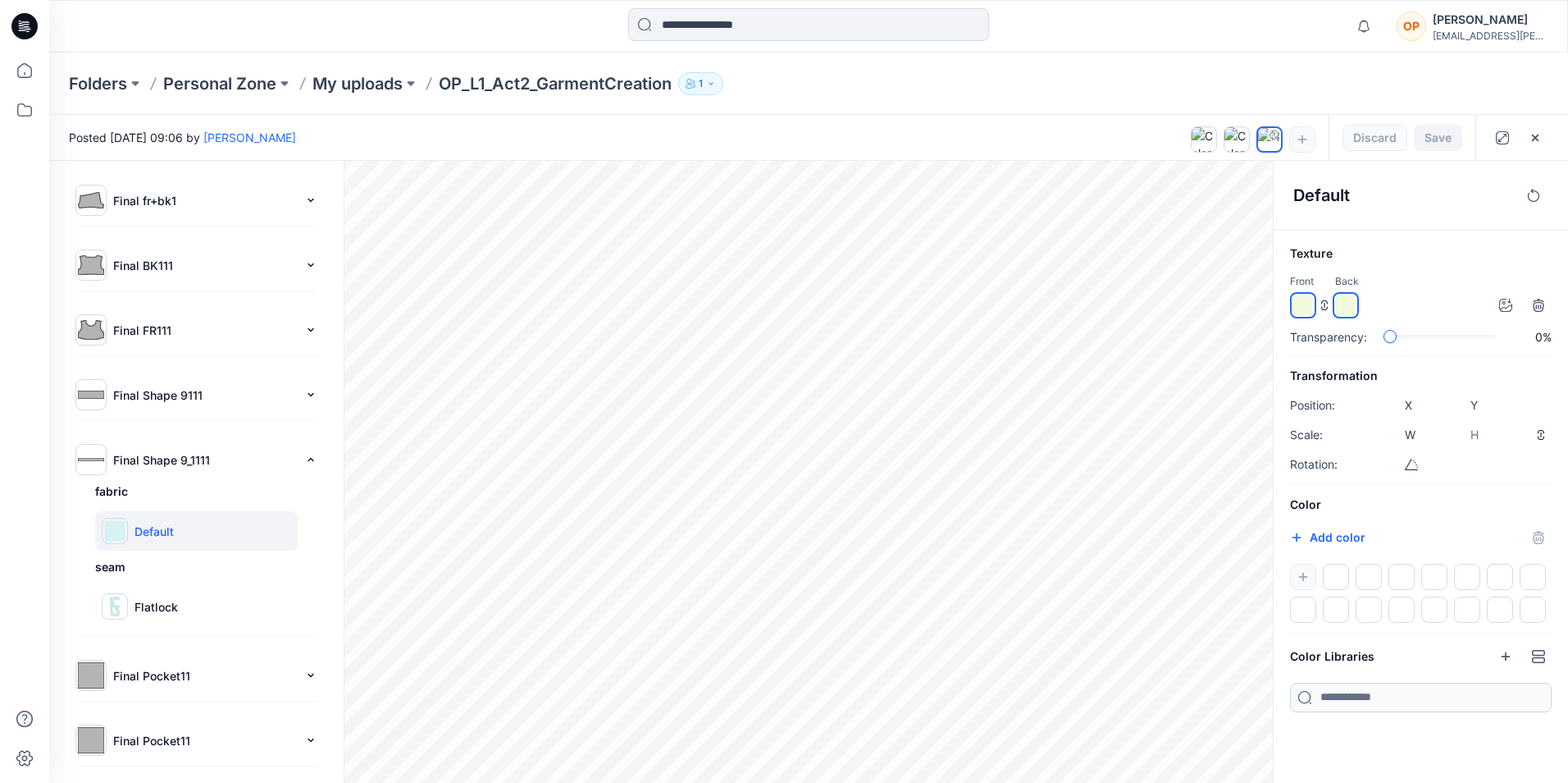
type input "****"
click at [1323, 192] on h4 "Default" at bounding box center [1403, 196] width 219 height 20
click at [186, 686] on div "Final Pocket11" at bounding box center [196, 676] width 242 height 31
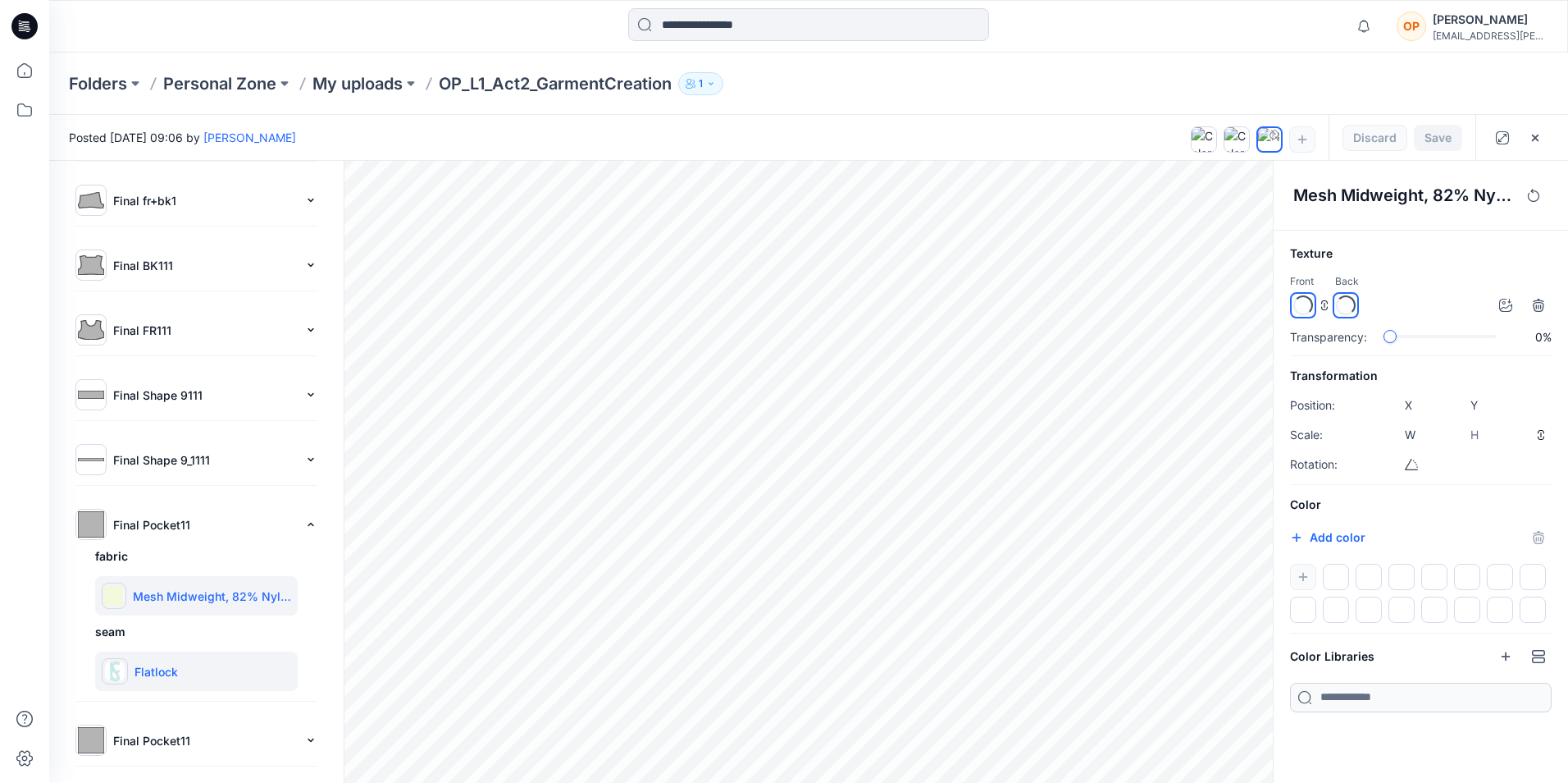
type input "****"
click at [1378, 201] on h4 "Mesh Midweight, 82% Nylon, 8% Lycra, 100 g/m2" at bounding box center [1403, 196] width 219 height 20
click at [27, 76] on icon at bounding box center [25, 71] width 36 height 36
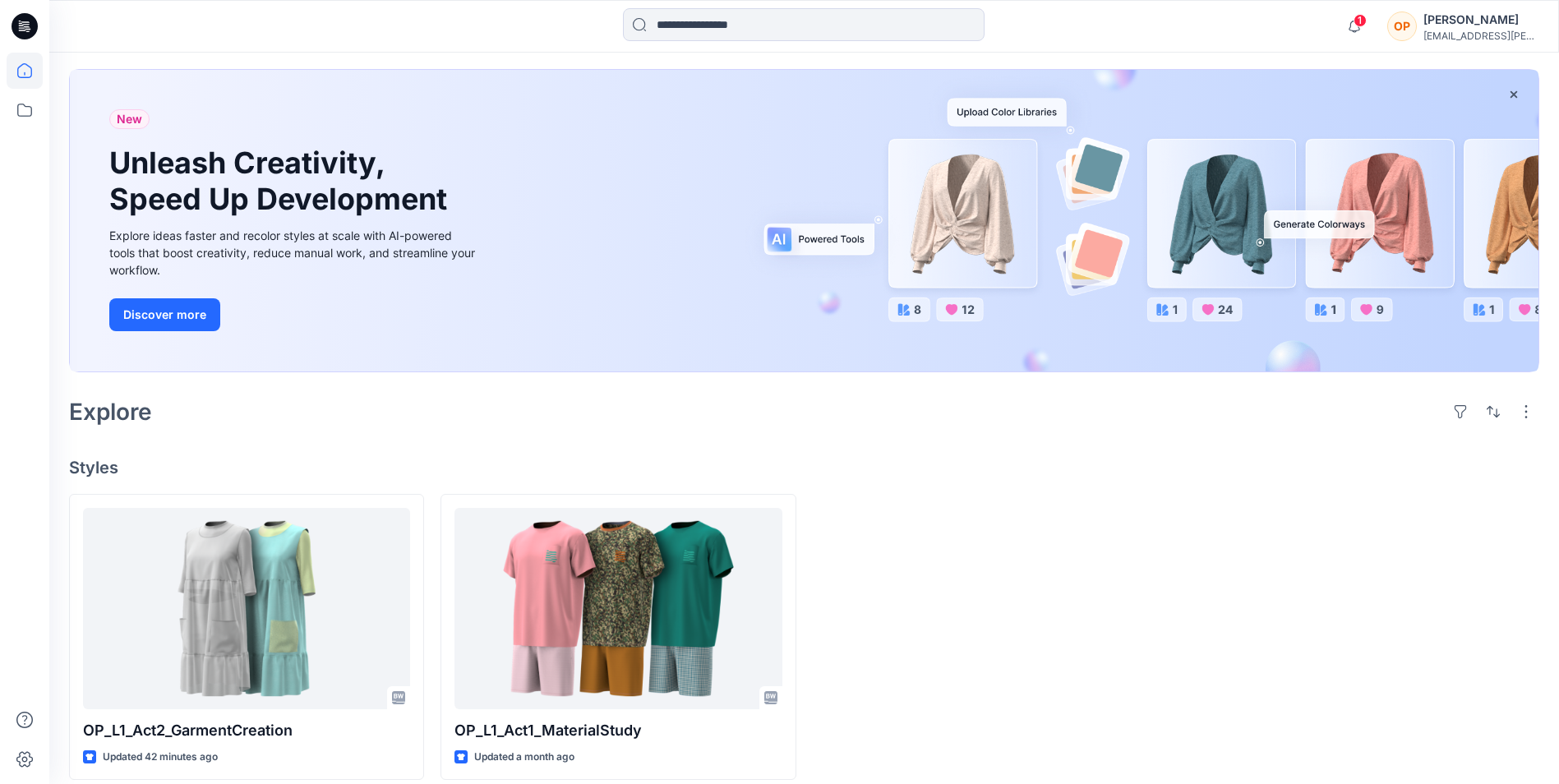
scroll to position [88, 0]
